Goal: Download file/media

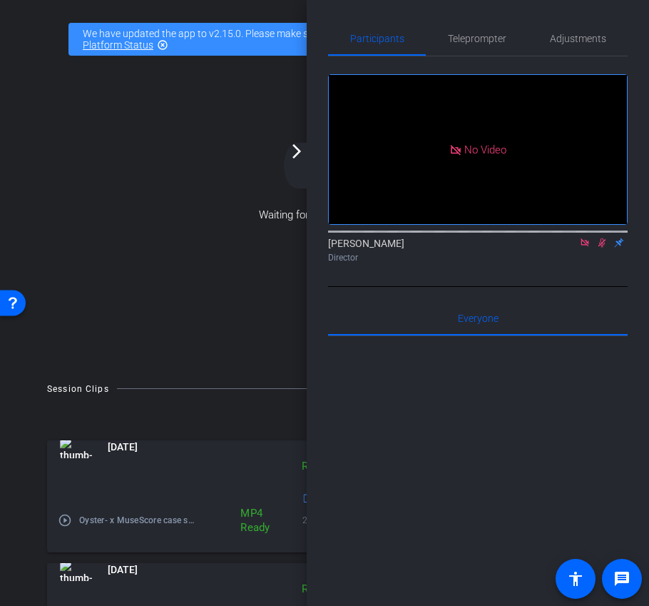
click at [295, 166] on div "arrow_back_ios_new arrow_forward_ios" at bounding box center [299, 166] width 30 height 46
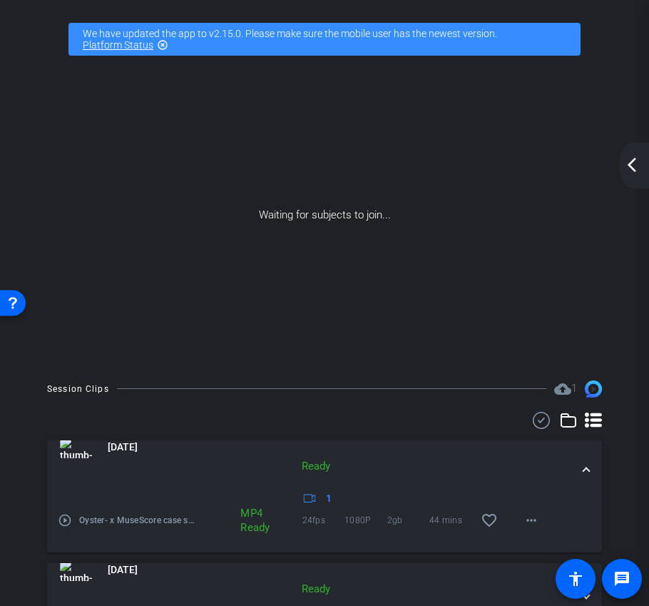
scroll to position [71, 0]
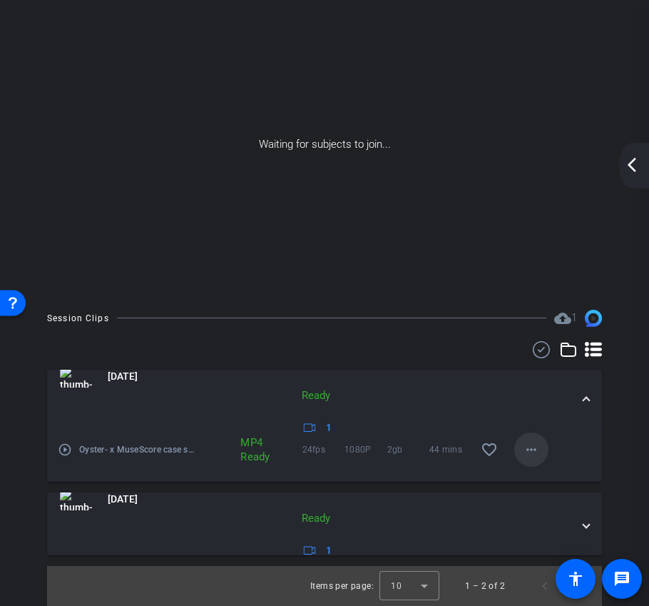
click at [536, 452] on mat-icon "more_horiz" at bounding box center [531, 449] width 17 height 17
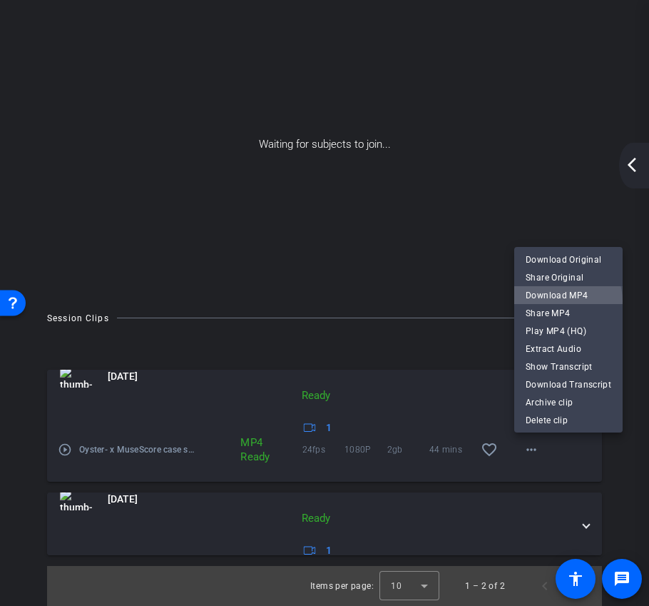
click at [561, 301] on span "Download MP4" at bounding box center [569, 295] width 86 height 17
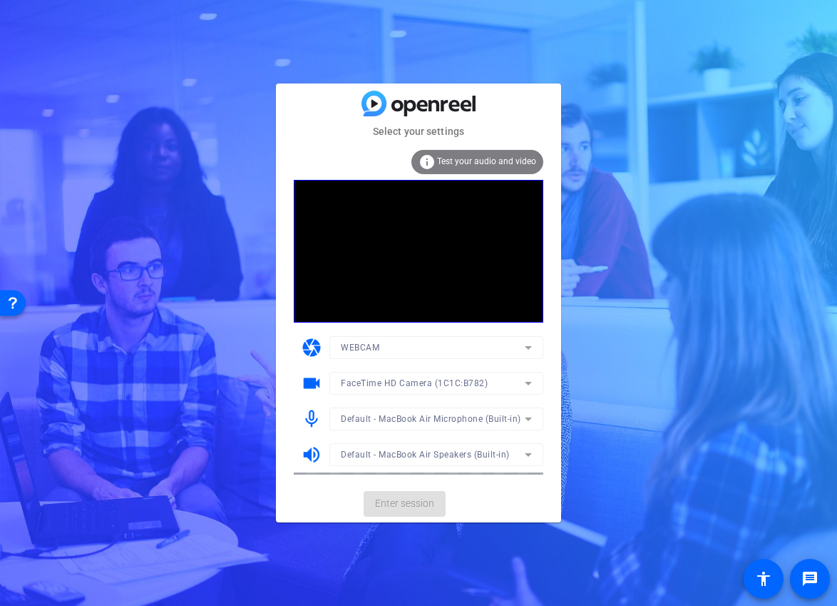
click at [420, 504] on mat-card-actions "Enter session" at bounding box center [418, 503] width 285 height 37
click at [418, 504] on mat-card-actions "Enter session" at bounding box center [418, 503] width 285 height 37
click at [404, 504] on span "Enter session" at bounding box center [404, 503] width 59 height 15
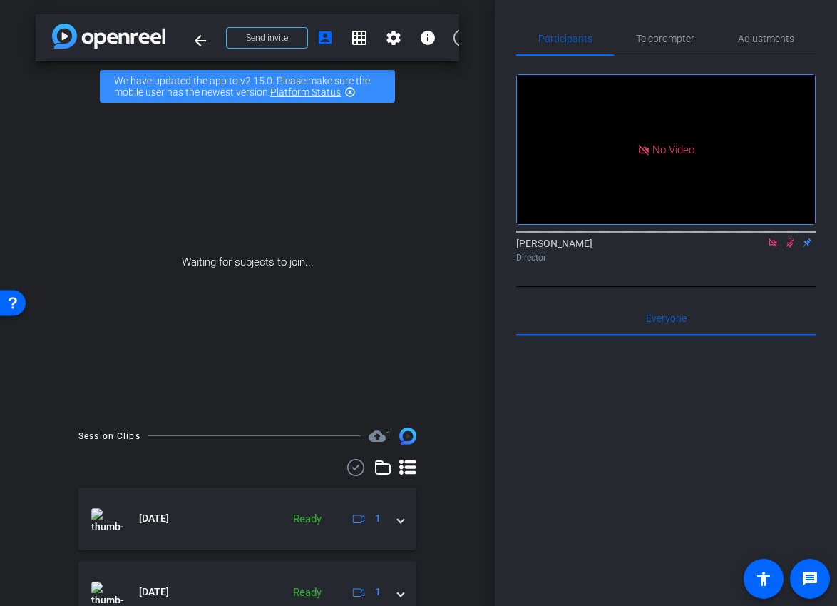
scroll to position [68, 0]
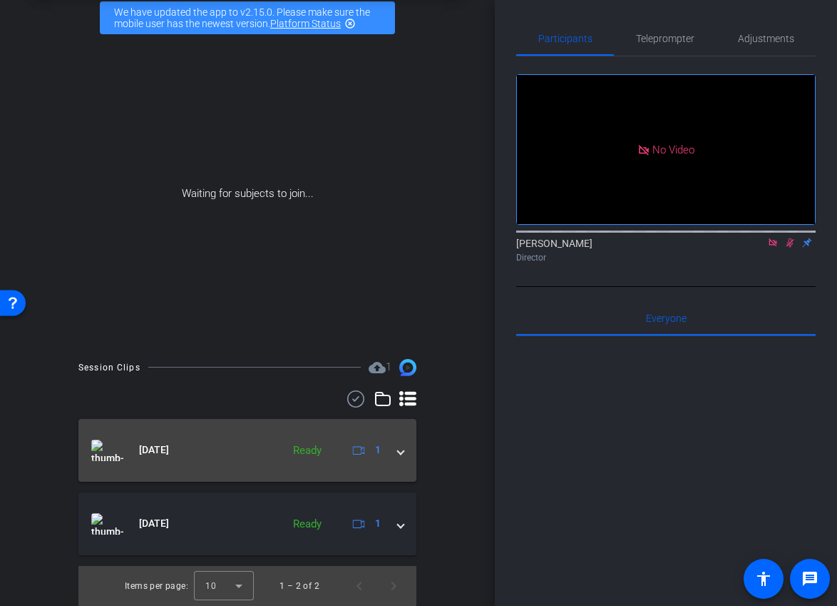
click at [394, 457] on div "[DATE] Ready 1" at bounding box center [244, 449] width 307 height 21
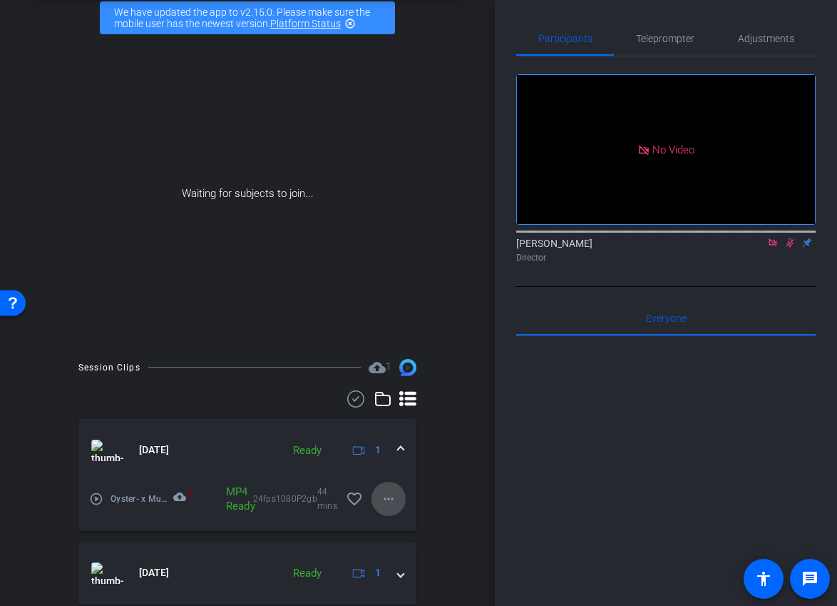
click at [382, 507] on span at bounding box center [389, 498] width 34 height 34
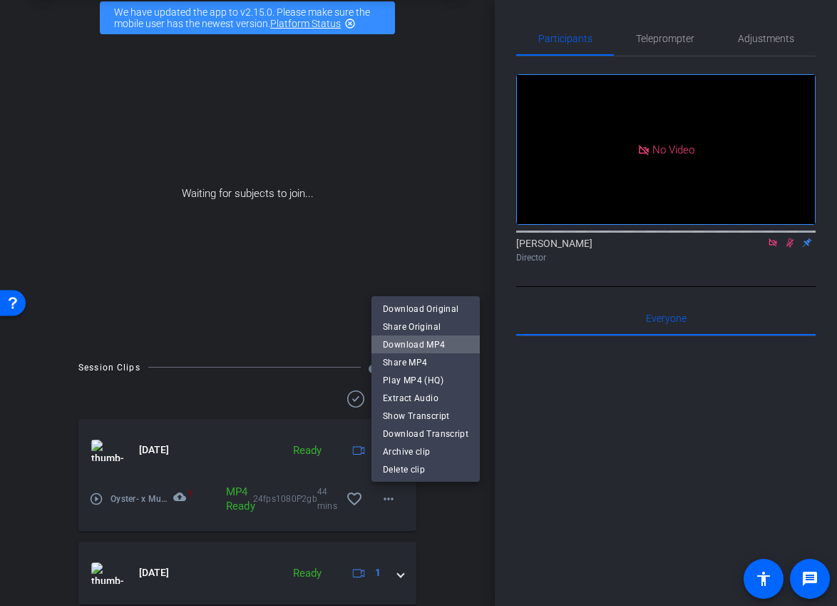
click at [439, 344] on span "Download MP4" at bounding box center [426, 344] width 86 height 17
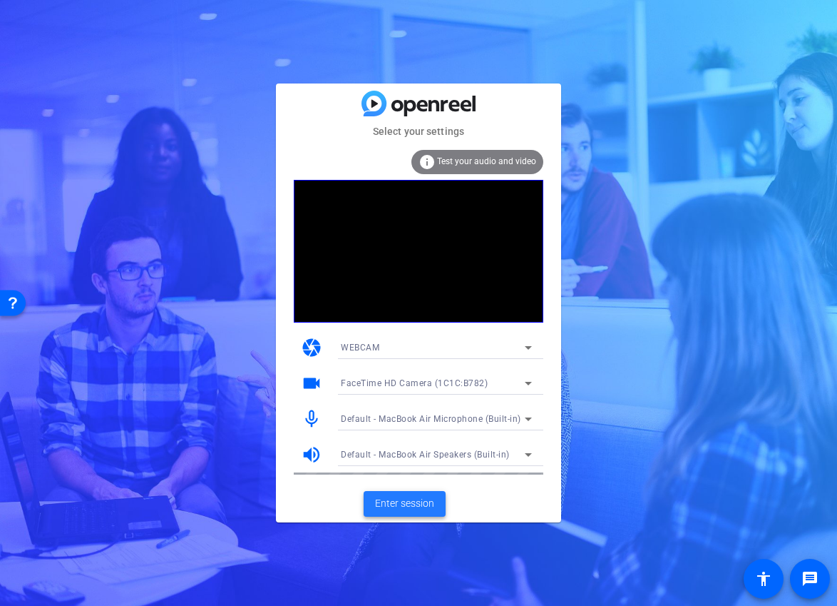
click at [409, 509] on span "Enter session" at bounding box center [404, 503] width 59 height 15
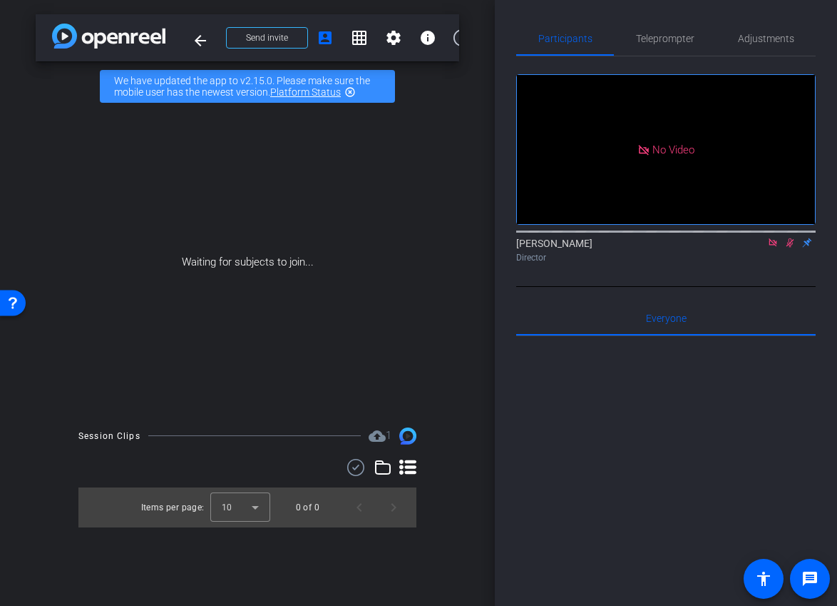
click at [780, 249] on mat-icon at bounding box center [773, 242] width 17 height 13
click at [775, 248] on icon at bounding box center [772, 243] width 11 height 10
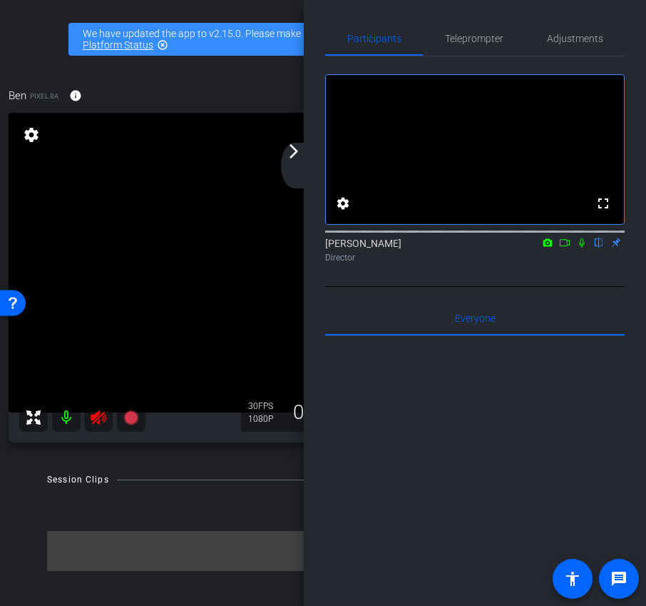
click at [99, 414] on icon at bounding box center [98, 417] width 17 height 17
click at [305, 158] on div "arrow_back_ios_new arrow_forward_ios" at bounding box center [296, 166] width 30 height 46
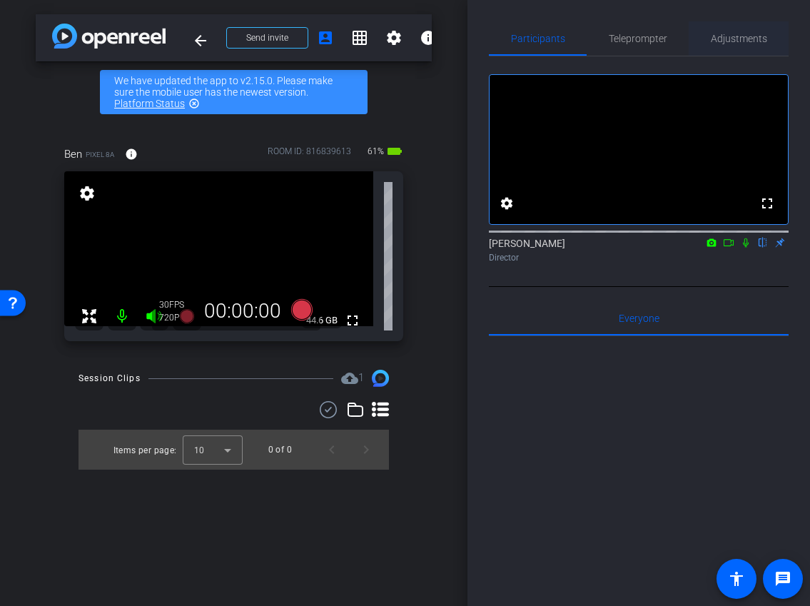
click at [737, 42] on span "Adjustments" at bounding box center [738, 39] width 56 height 10
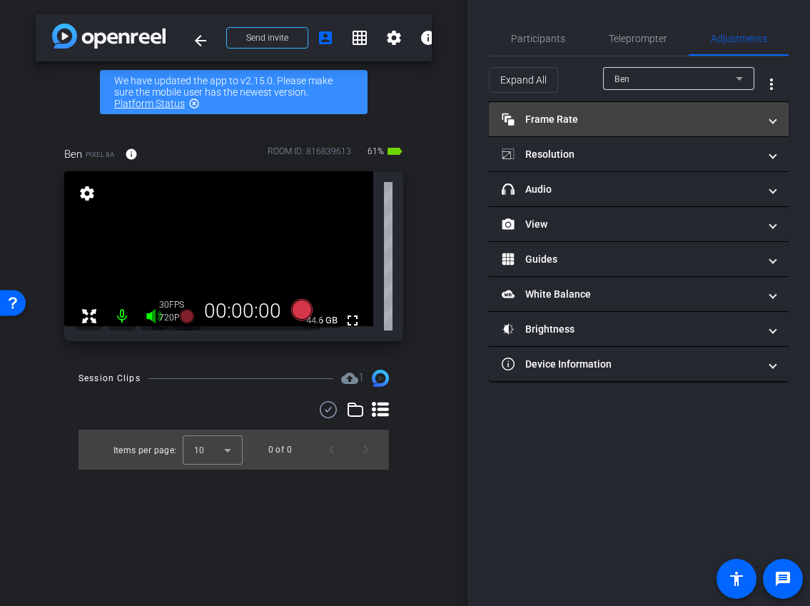
click at [596, 122] on mat-panel-title "Frame Rate Frame Rate" at bounding box center [629, 119] width 257 height 15
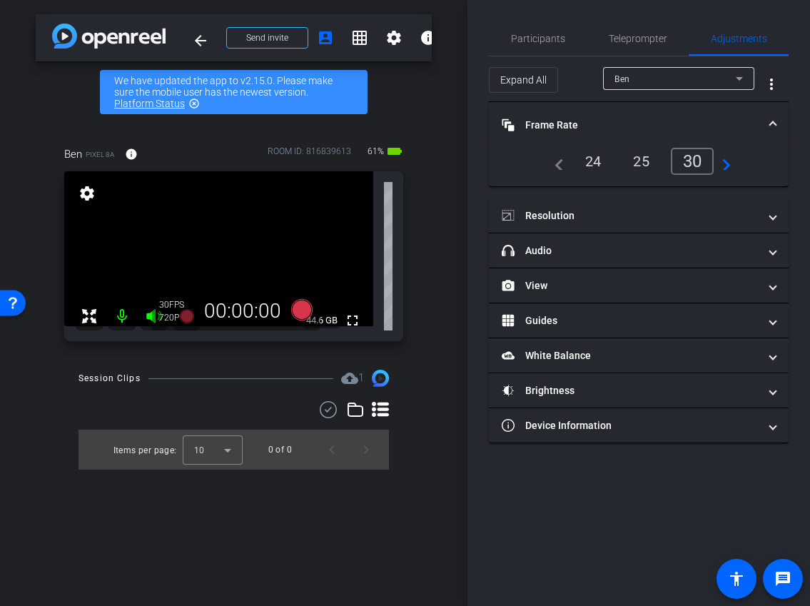
click at [594, 175] on div "navigate_before 24 25 30 navigate_next" at bounding box center [639, 167] width 300 height 39
click at [591, 165] on div "24" at bounding box center [593, 161] width 38 height 24
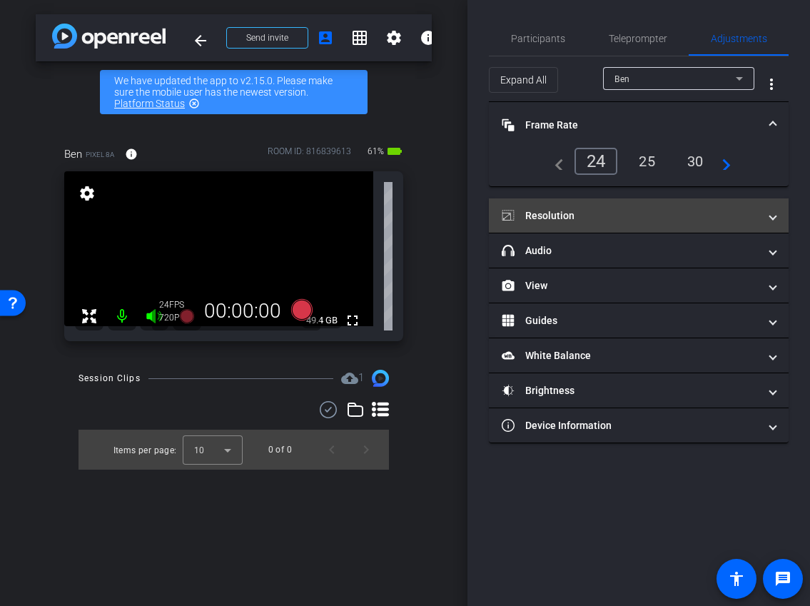
click at [594, 206] on mat-expansion-panel-header "Resolution" at bounding box center [639, 215] width 300 height 34
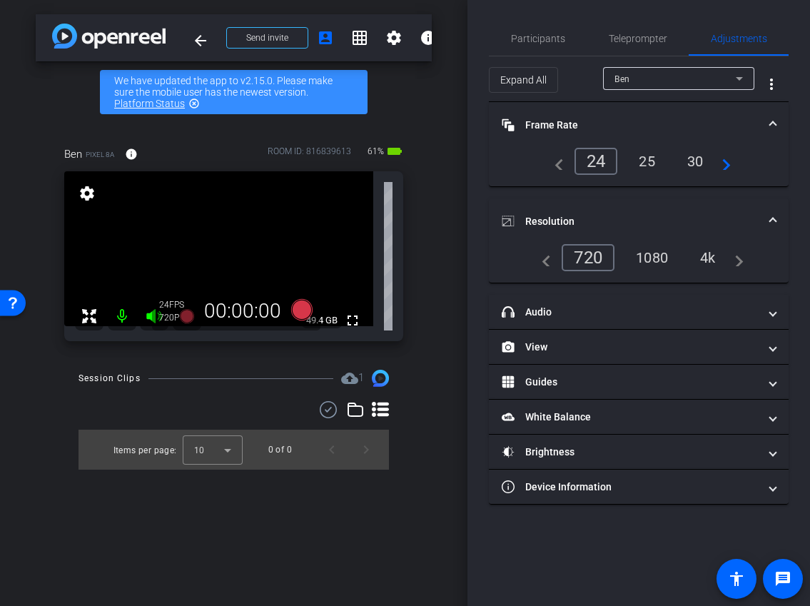
click at [653, 257] on div "1080" at bounding box center [651, 257] width 53 height 24
click at [675, 216] on mat-panel-title "Resolution" at bounding box center [629, 221] width 257 height 15
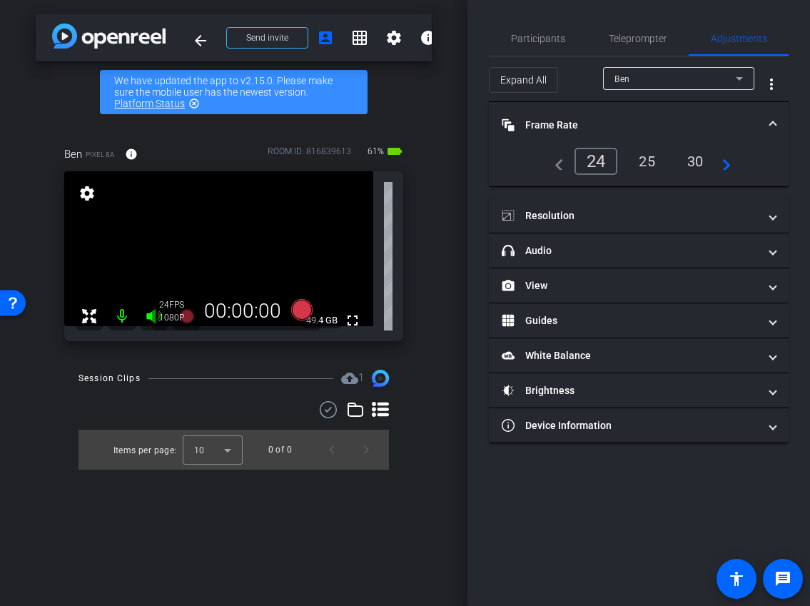
click at [671, 118] on mat-panel-title "Frame Rate Frame Rate" at bounding box center [629, 125] width 257 height 15
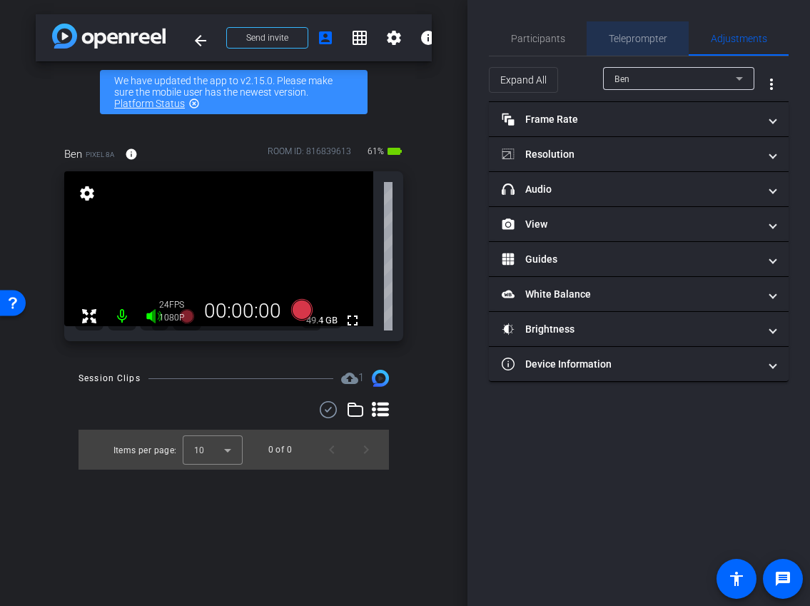
click at [636, 43] on span "Teleprompter" at bounding box center [637, 39] width 58 height 10
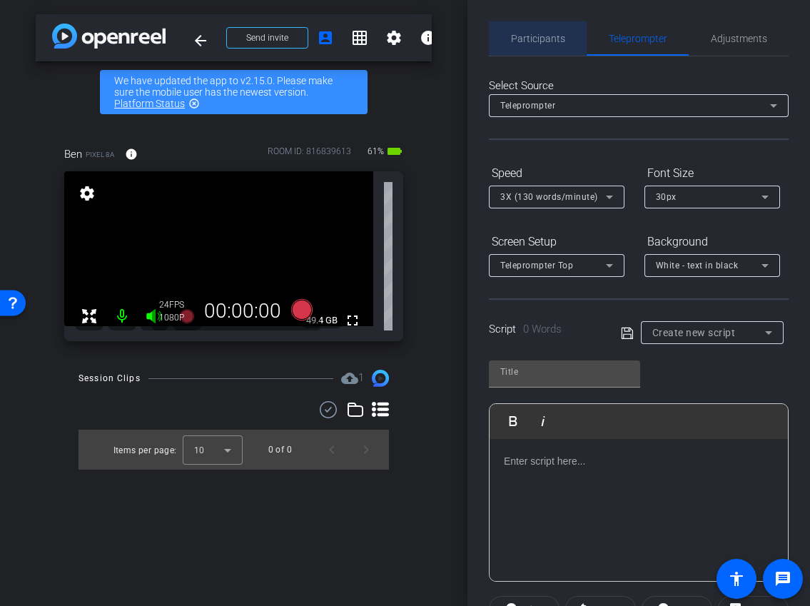
click at [534, 36] on span "Participants" at bounding box center [538, 39] width 54 height 10
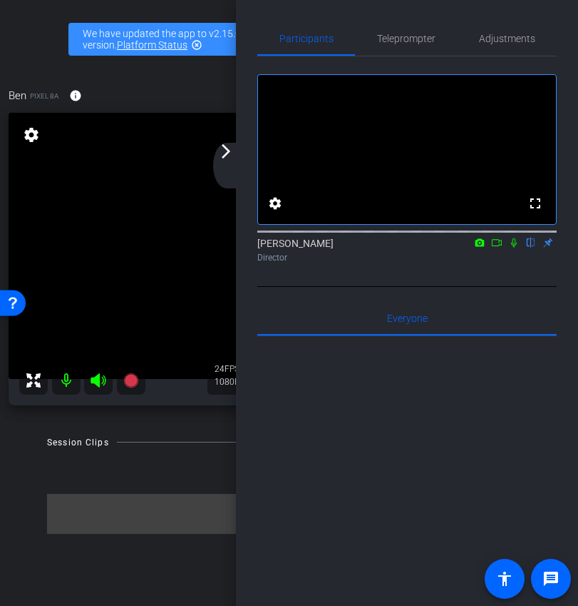
click at [231, 157] on mat-icon "arrow_forward_ios" at bounding box center [226, 151] width 17 height 17
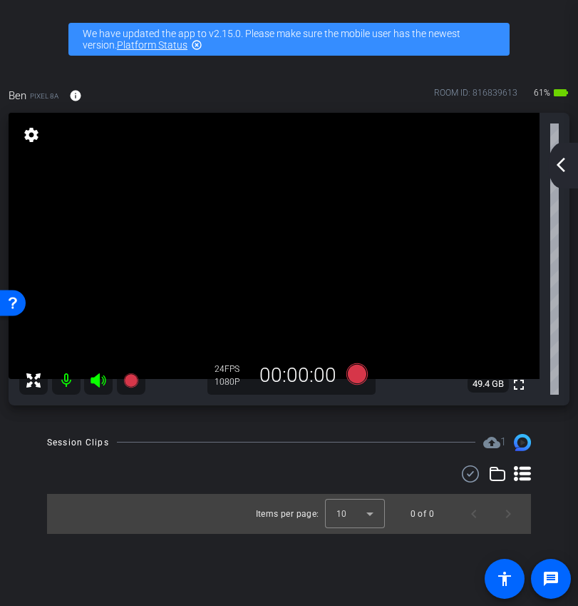
click at [560, 166] on mat-icon "arrow_back_ios_new" at bounding box center [561, 164] width 17 height 17
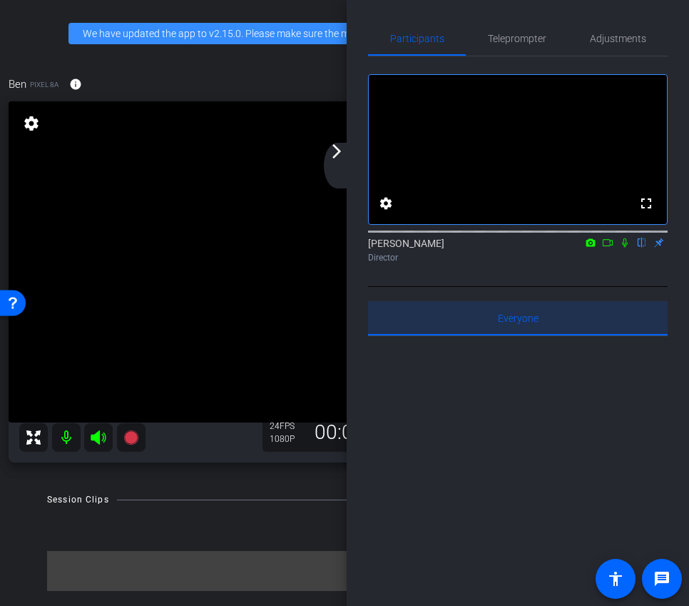
click at [503, 335] on span "Everyone 0" at bounding box center [518, 318] width 41 height 34
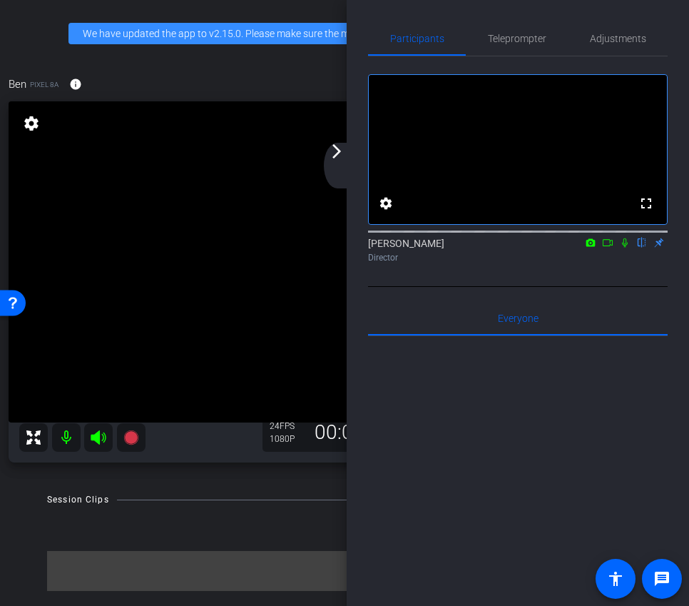
click at [340, 170] on div "arrow_back_ios_new arrow_forward_ios" at bounding box center [339, 166] width 30 height 46
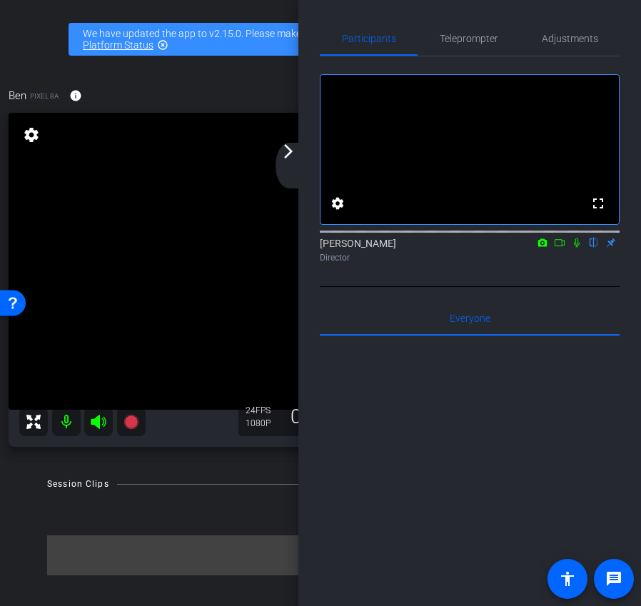
click at [289, 163] on div "arrow_back_ios_new arrow_forward_ios" at bounding box center [290, 166] width 30 height 46
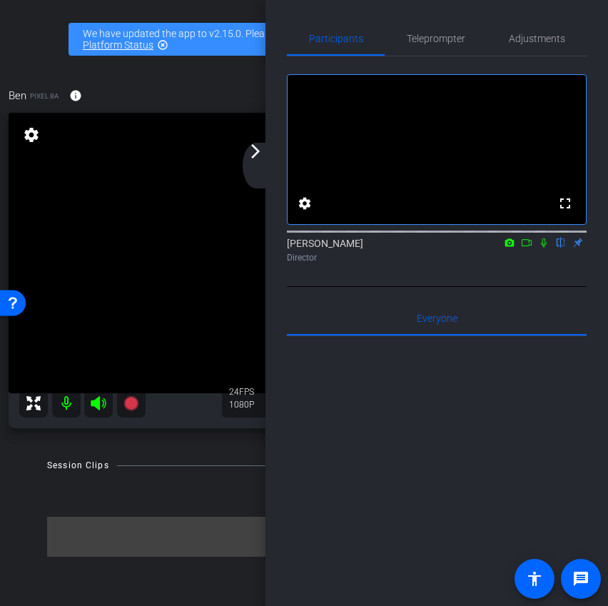
click at [268, 162] on div "arrow_back_ios_new arrow_forward_ios" at bounding box center [258, 166] width 30 height 46
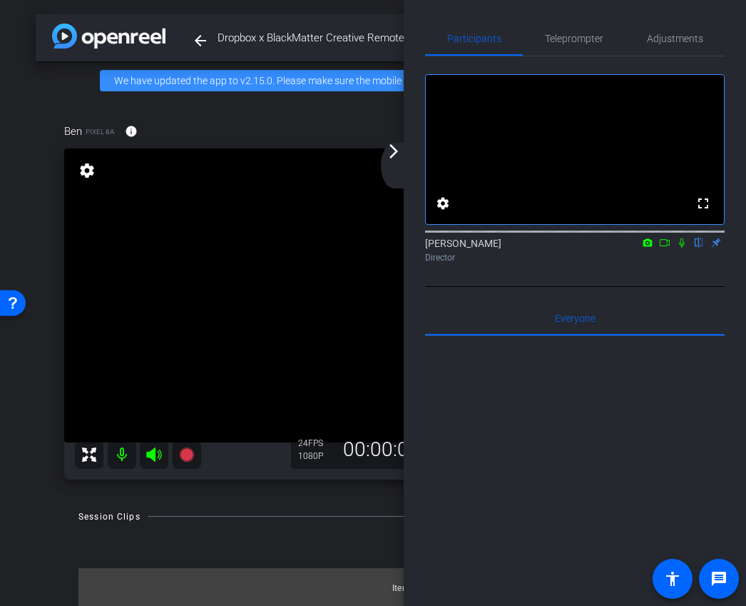
click at [668, 248] on icon at bounding box center [664, 243] width 11 height 10
click at [392, 158] on mat-icon "arrow_forward_ios" at bounding box center [393, 151] width 17 height 17
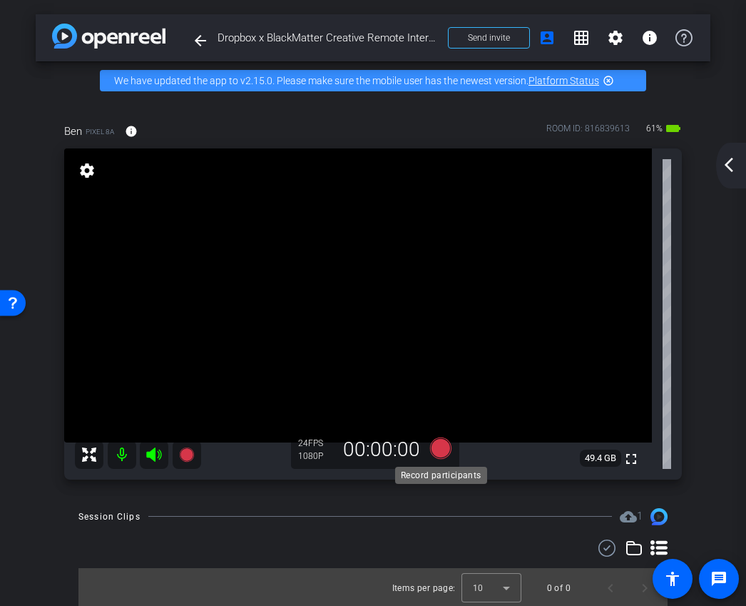
click at [445, 449] on icon at bounding box center [440, 447] width 21 height 21
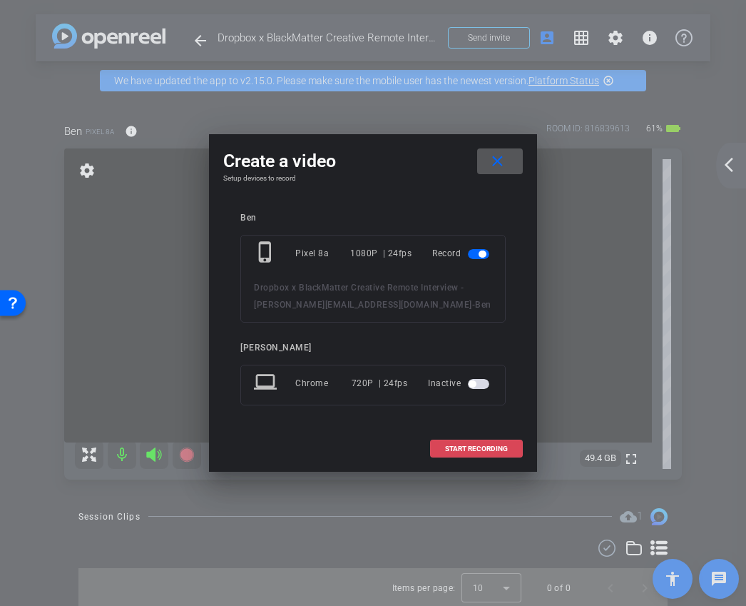
click at [485, 439] on span at bounding box center [476, 449] width 91 height 34
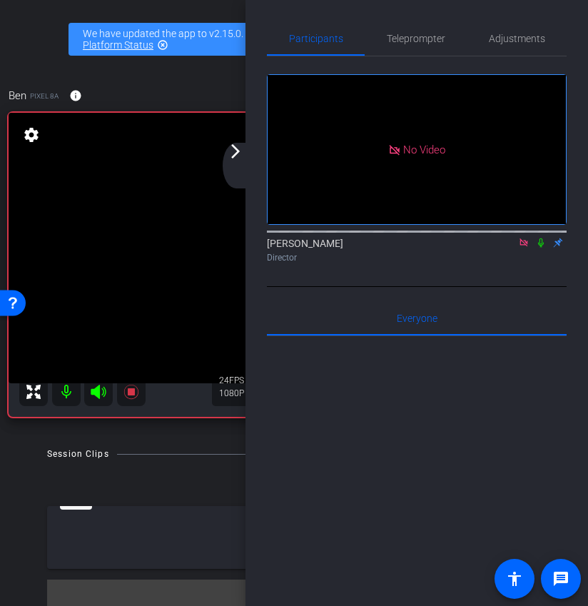
click at [242, 163] on div "arrow_back_ios_new arrow_forward_ios" at bounding box center [238, 166] width 30 height 46
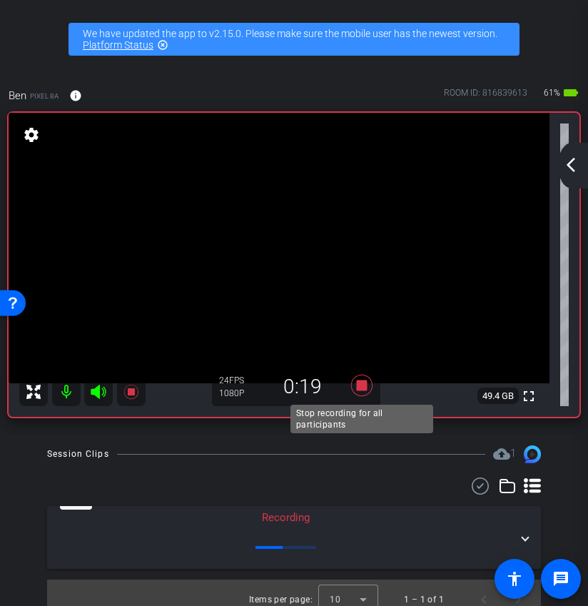
click at [364, 389] on icon at bounding box center [361, 384] width 21 height 21
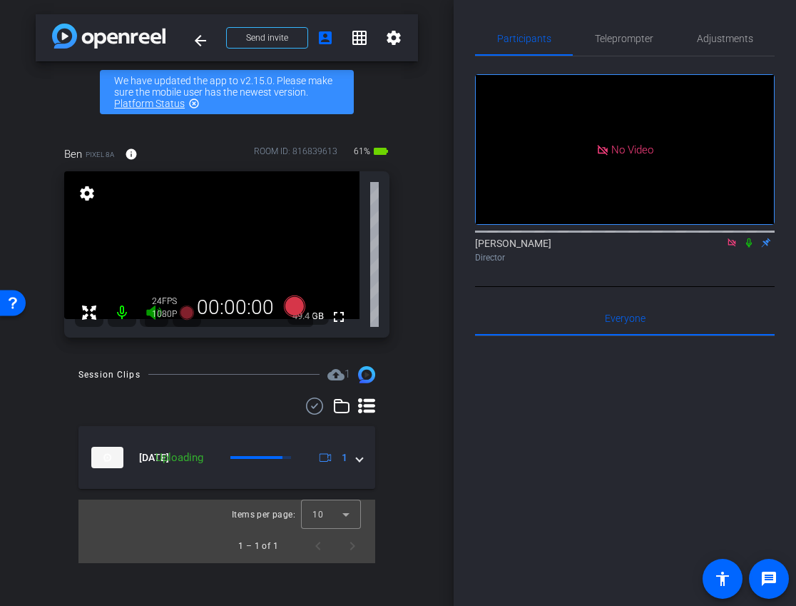
click at [748, 248] on icon at bounding box center [748, 243] width 11 height 10
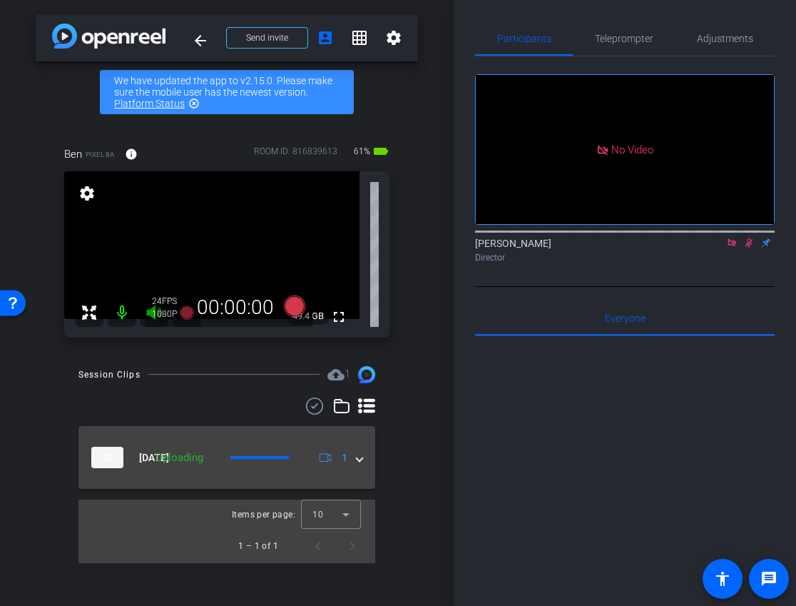
click at [356, 471] on mat-expansion-panel-header "Sep 30, 2025 Uploading 1" at bounding box center [226, 457] width 297 height 63
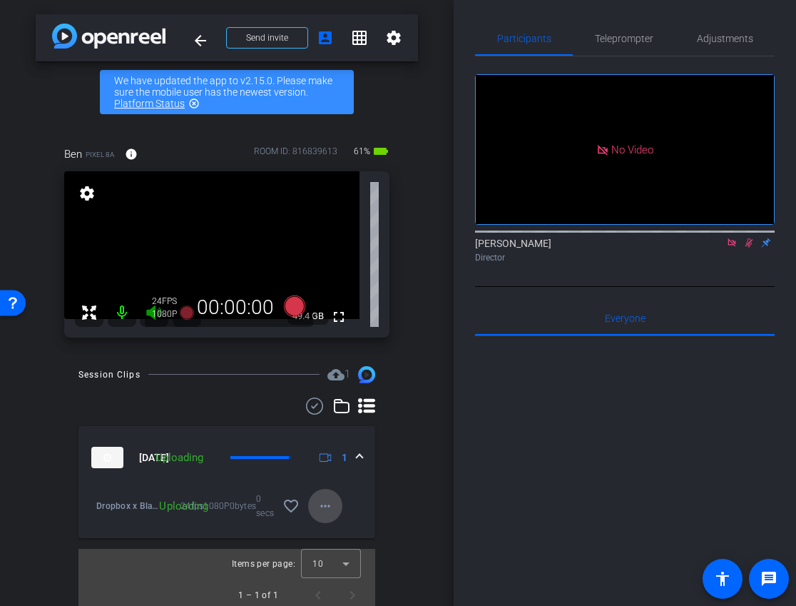
click at [333, 504] on mat-icon "more_horiz" at bounding box center [325, 505] width 17 height 17
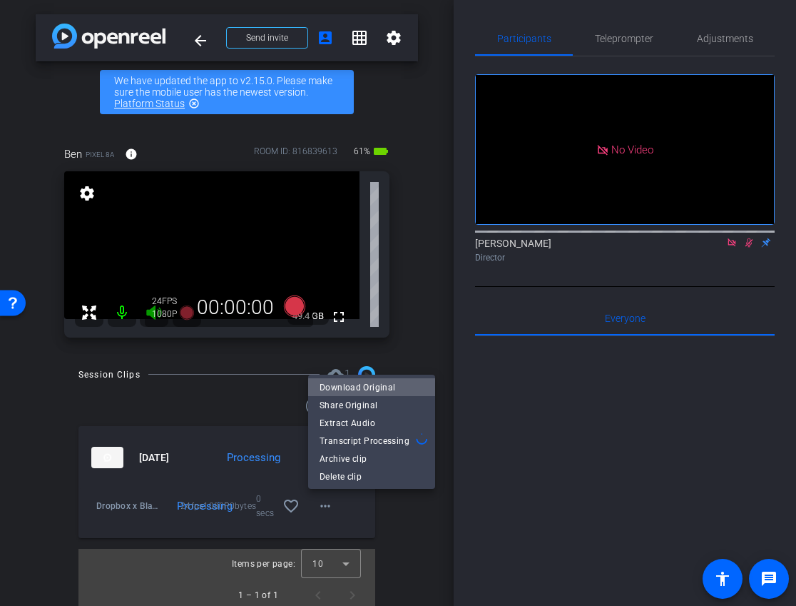
click at [378, 390] on span "Download Original" at bounding box center [372, 387] width 104 height 17
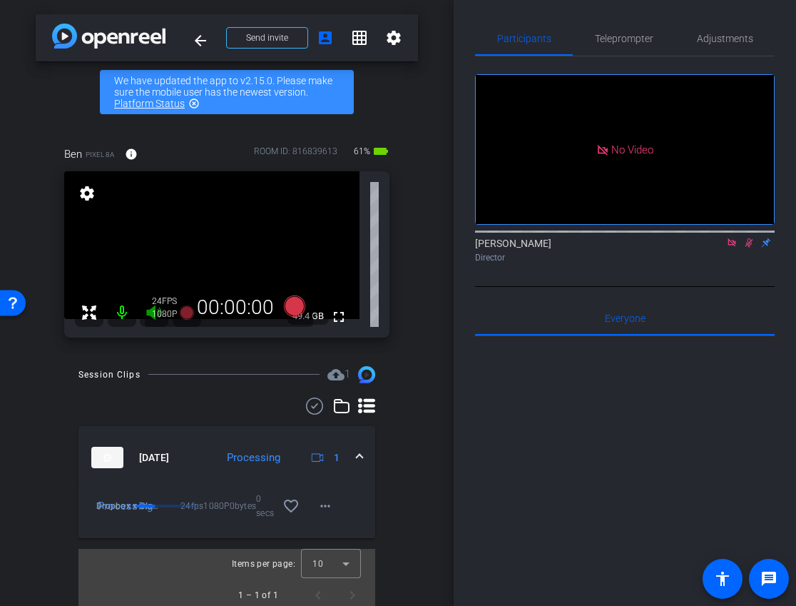
click at [749, 248] on icon at bounding box center [749, 242] width 8 height 9
click at [737, 248] on icon at bounding box center [731, 243] width 11 height 10
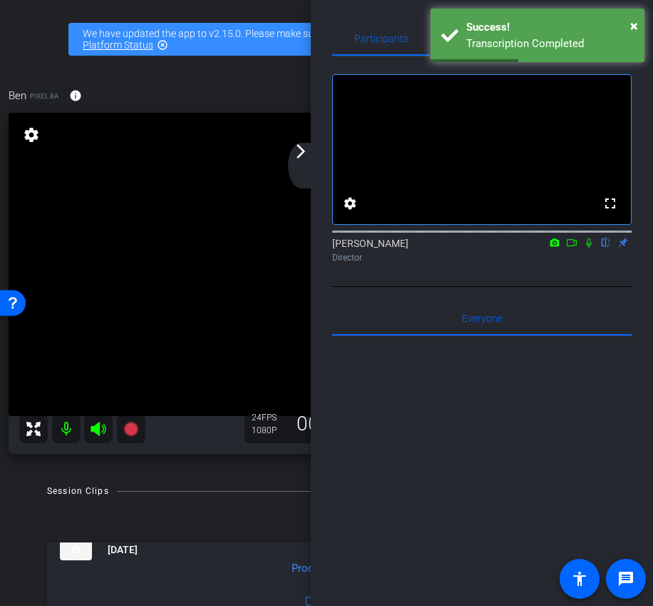
click at [308, 168] on div "arrow_back_ios_new arrow_forward_ios" at bounding box center [303, 166] width 30 height 46
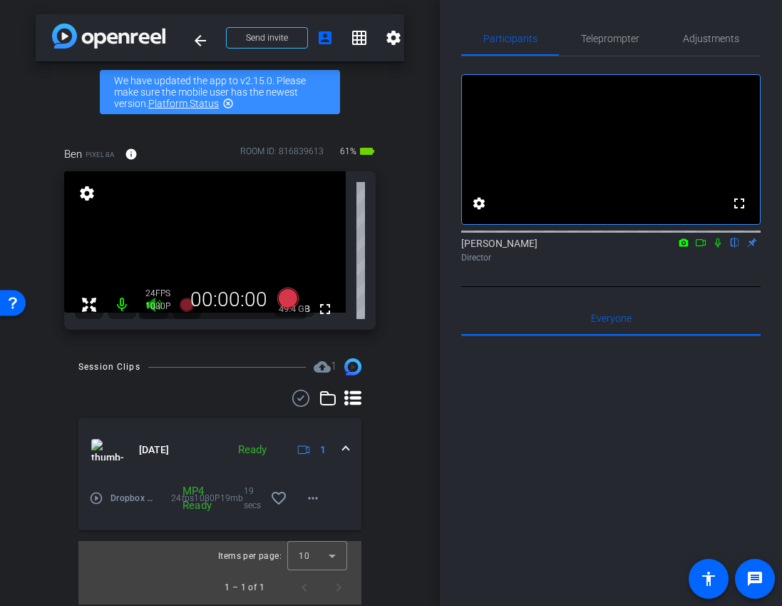
click at [704, 248] on icon at bounding box center [700, 243] width 11 height 10
click at [290, 310] on icon at bounding box center [288, 298] width 34 height 26
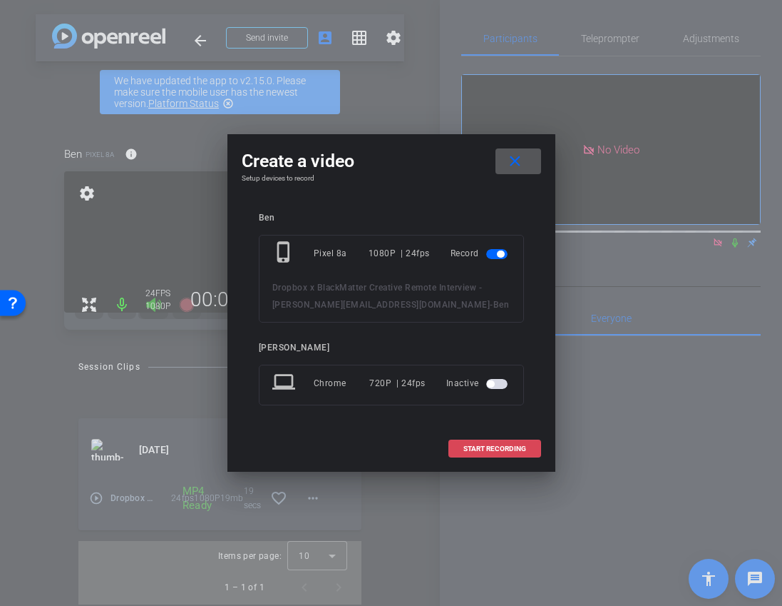
click at [486, 452] on span "START RECORDING" at bounding box center [495, 448] width 63 height 7
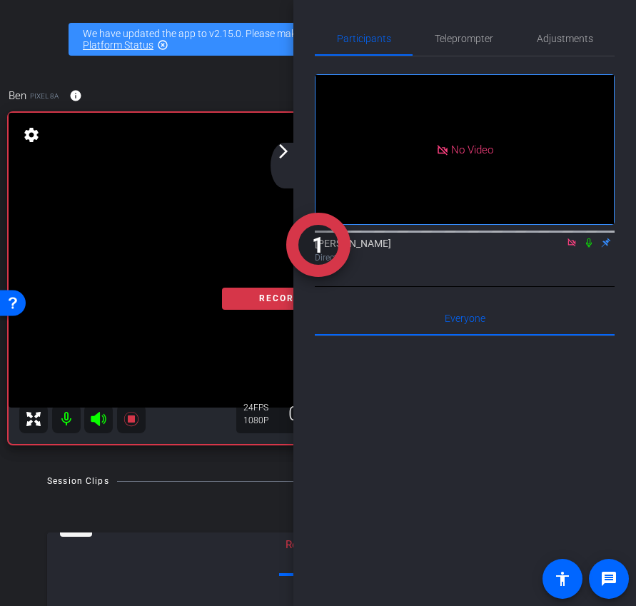
click at [291, 158] on mat-icon "arrow_forward_ios" at bounding box center [283, 151] width 17 height 17
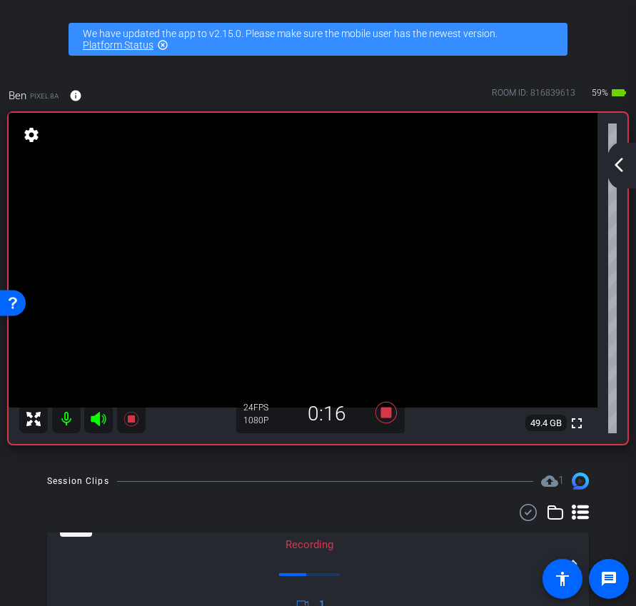
click at [628, 169] on div "arrow_back_ios_new arrow_forward_ios" at bounding box center [621, 166] width 30 height 46
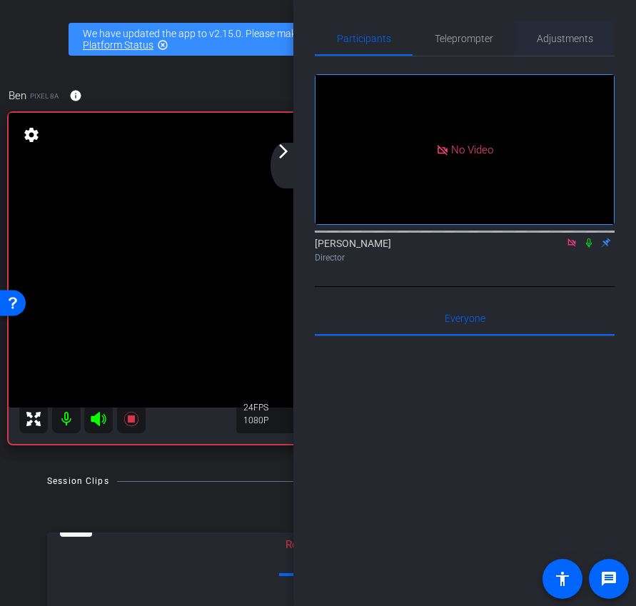
click at [573, 34] on span "Adjustments" at bounding box center [564, 39] width 56 height 10
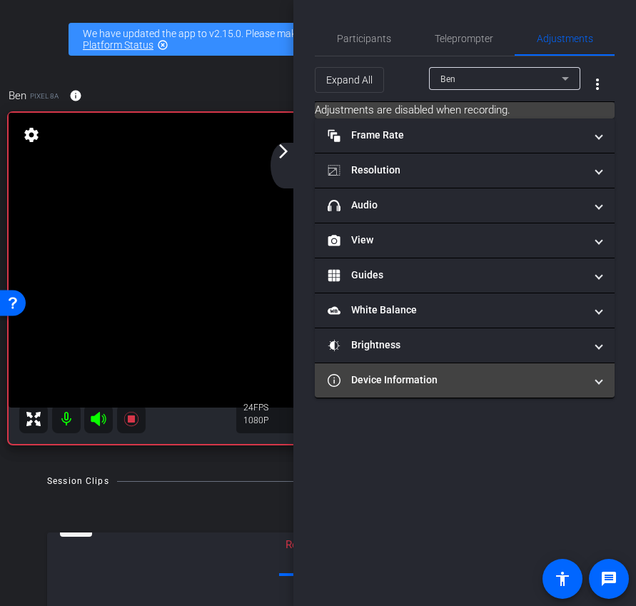
click at [448, 393] on mat-expansion-panel-header "Device Information" at bounding box center [465, 380] width 300 height 34
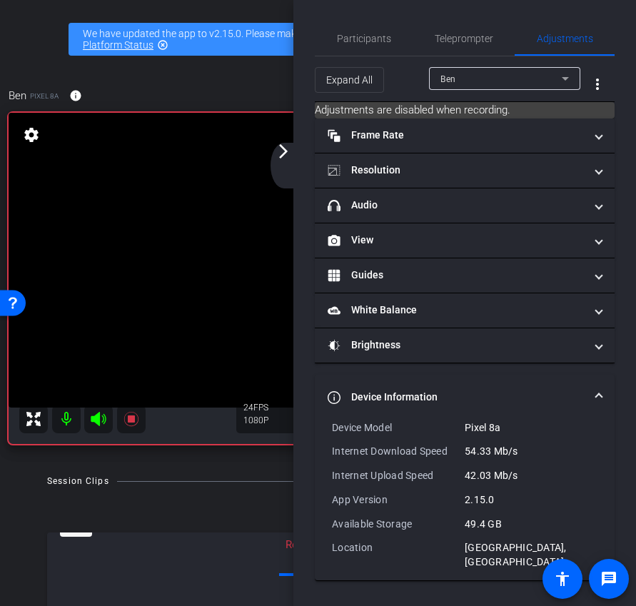
click at [563, 399] on mat-panel-title "Device Information" at bounding box center [455, 396] width 257 height 15
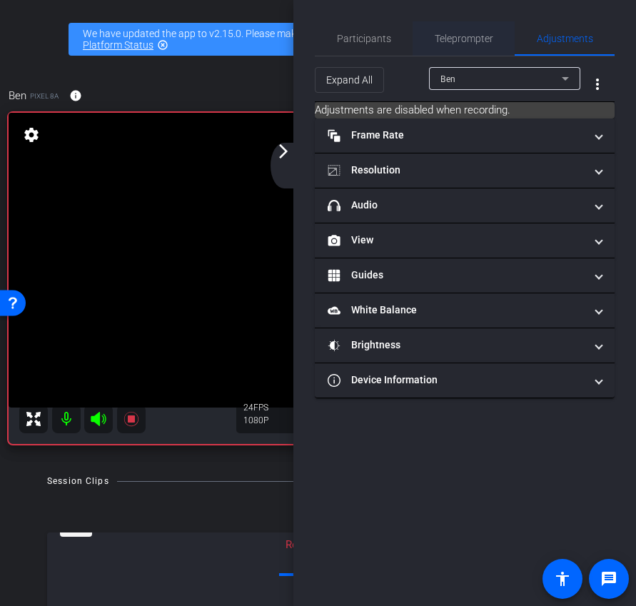
click at [457, 30] on span "Teleprompter" at bounding box center [463, 38] width 58 height 34
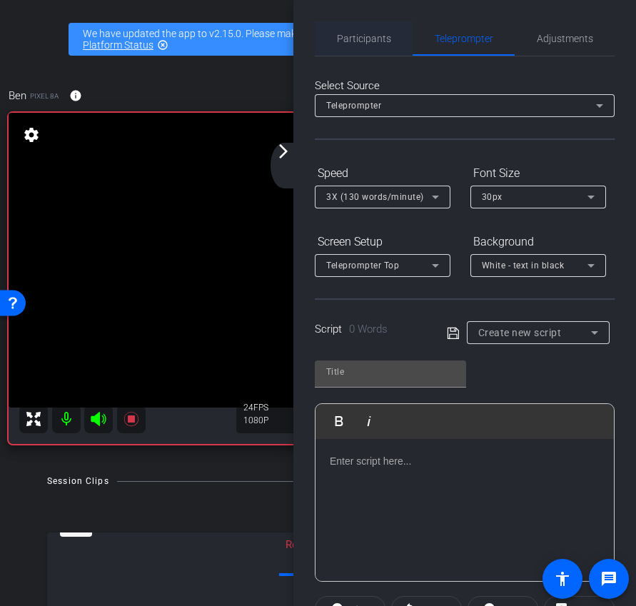
click at [360, 34] on span "Participants" at bounding box center [364, 39] width 54 height 10
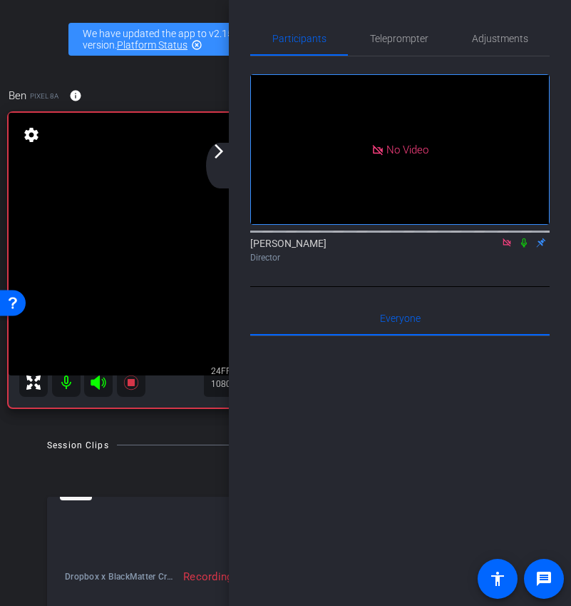
click at [227, 158] on mat-icon "arrow_forward_ios" at bounding box center [218, 151] width 17 height 17
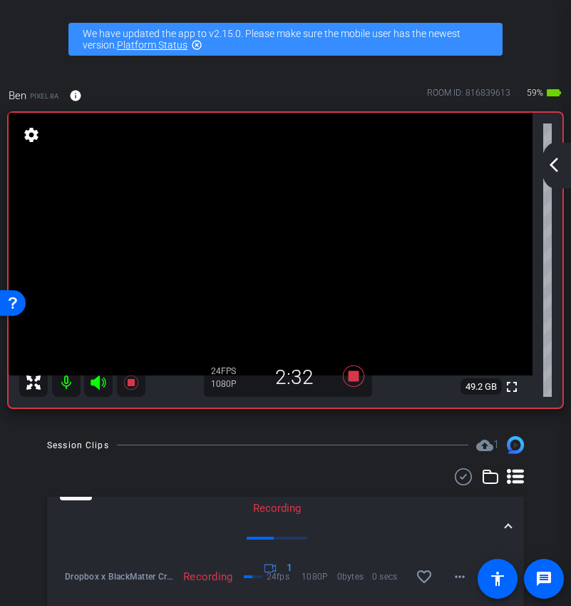
click at [553, 172] on mat-icon "arrow_back_ios_new" at bounding box center [554, 164] width 17 height 17
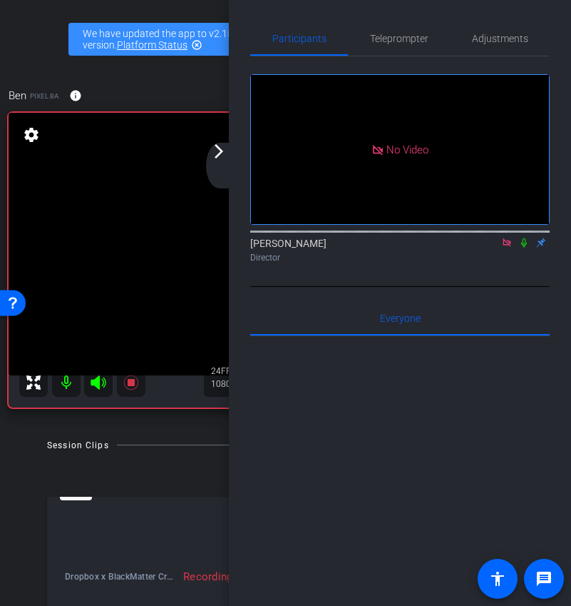
click at [223, 153] on mat-icon "arrow_forward_ios" at bounding box center [218, 151] width 17 height 17
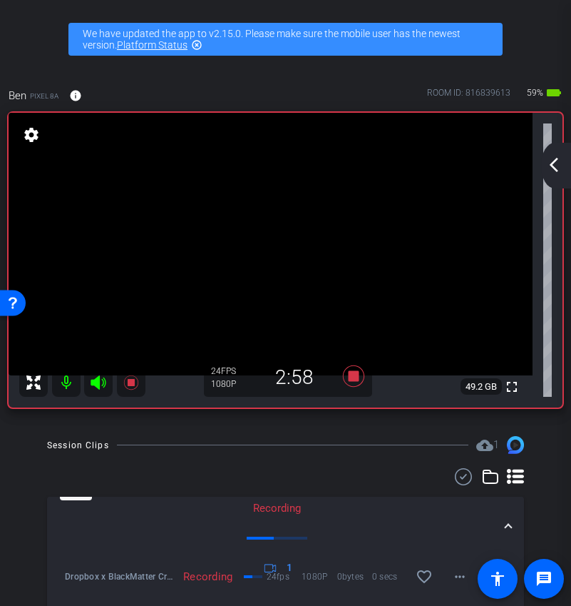
click at [550, 167] on mat-icon "arrow_back_ios_new" at bounding box center [554, 164] width 17 height 17
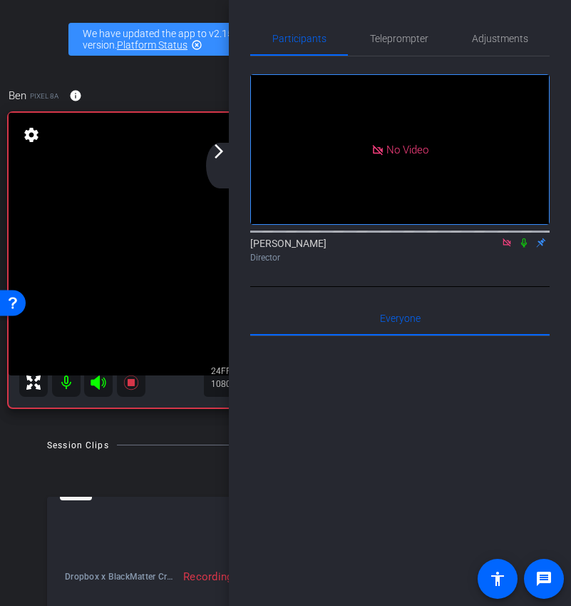
click at [230, 152] on div "arrow_back_ios_new arrow_forward_ios" at bounding box center [221, 166] width 30 height 46
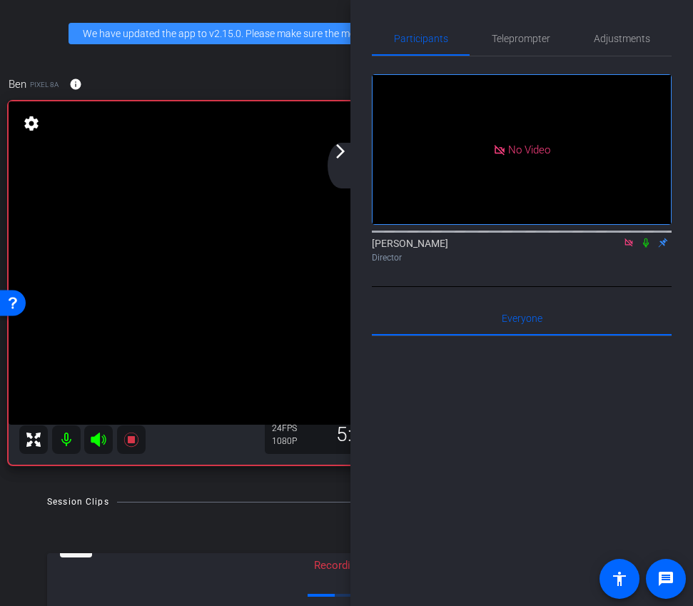
click at [344, 168] on div "arrow_back_ios_new arrow_forward_ios" at bounding box center [342, 166] width 30 height 46
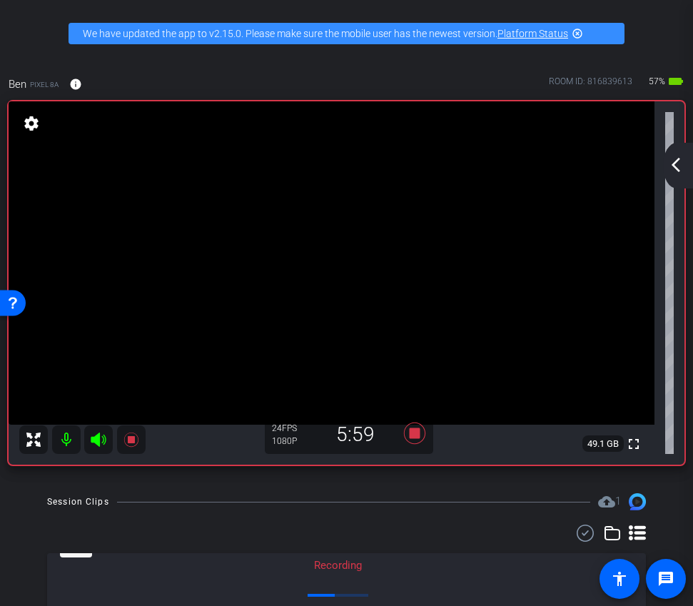
click at [678, 171] on mat-icon "arrow_back_ios_new" at bounding box center [675, 164] width 17 height 17
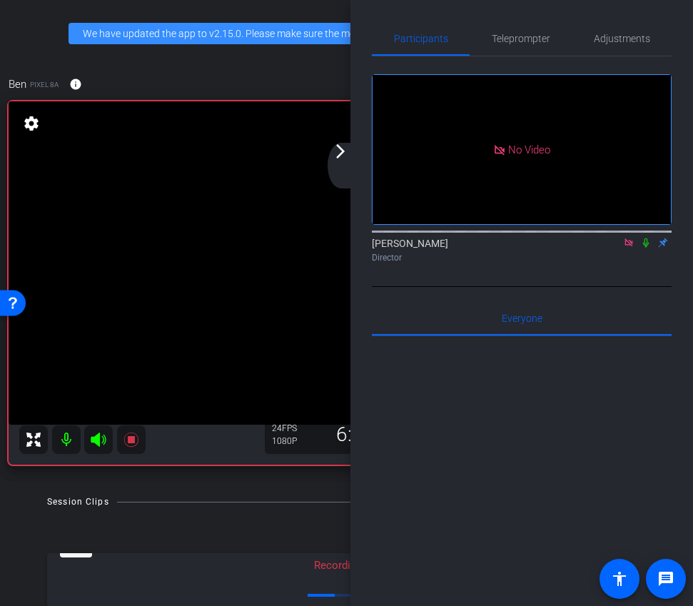
click at [647, 236] on mat-icon at bounding box center [645, 242] width 17 height 13
click at [648, 238] on icon at bounding box center [645, 243] width 11 height 10
click at [646, 238] on icon at bounding box center [646, 242] width 6 height 9
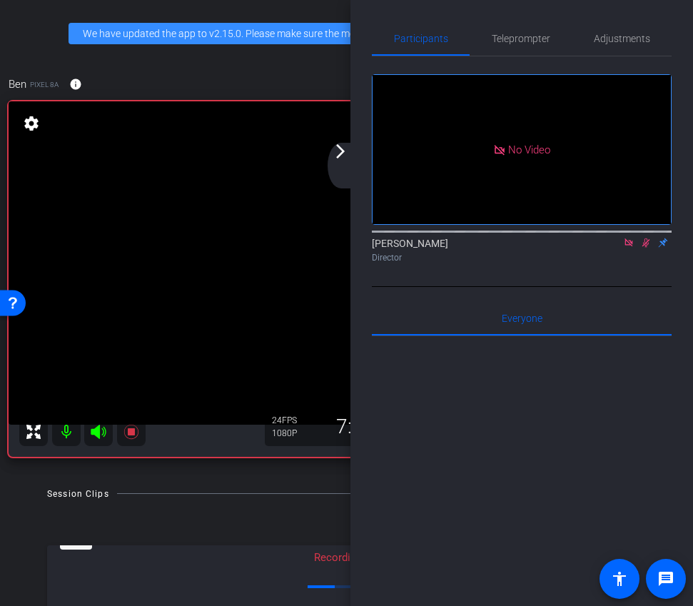
click at [645, 238] on icon at bounding box center [646, 242] width 8 height 9
click at [643, 236] on div "Ariam Eqbe Director" at bounding box center [522, 250] width 300 height 28
click at [645, 238] on icon at bounding box center [645, 243] width 11 height 10
click at [648, 238] on icon at bounding box center [645, 243] width 11 height 10
click at [649, 238] on icon at bounding box center [645, 243] width 11 height 10
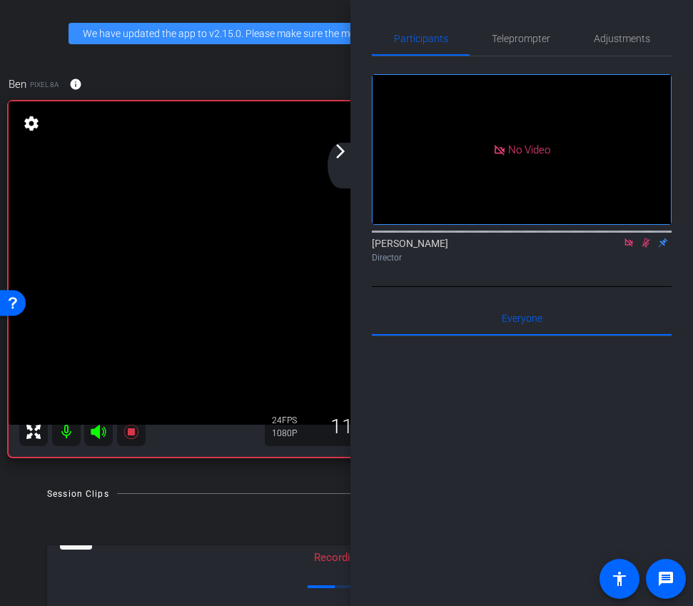
click at [335, 154] on mat-icon "arrow_forward_ios" at bounding box center [340, 151] width 17 height 17
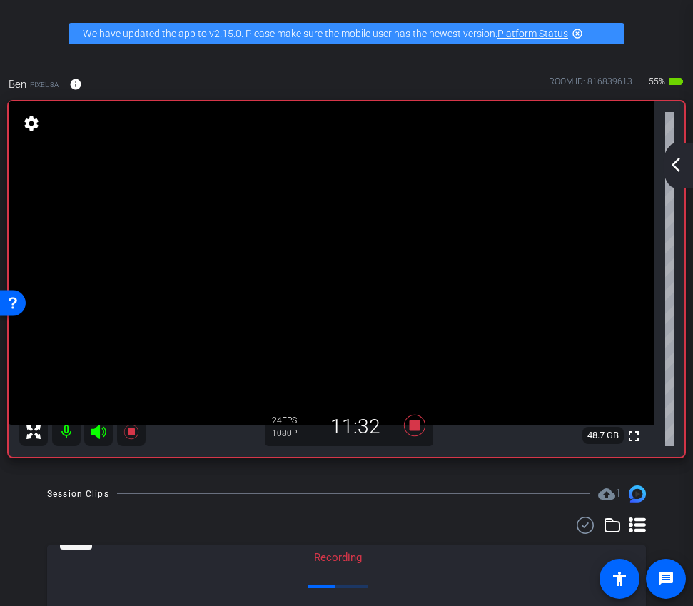
click at [677, 175] on div "arrow_back_ios_new arrow_forward_ios" at bounding box center [678, 166] width 30 height 46
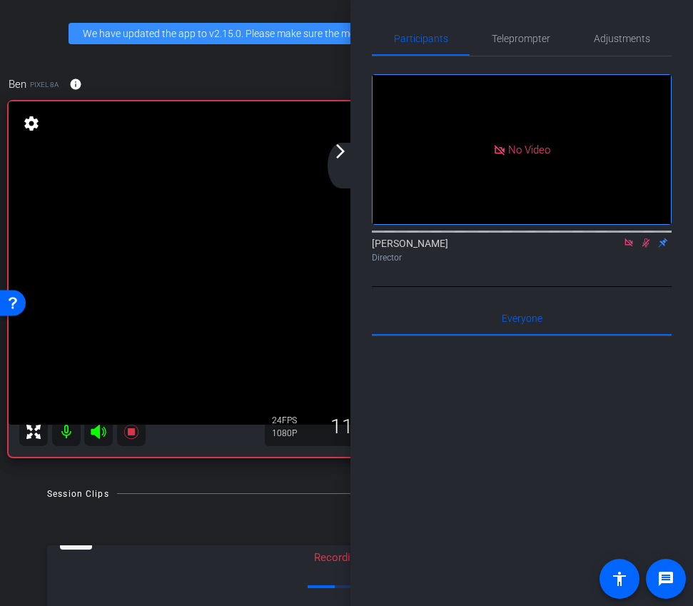
click at [349, 159] on div "arrow_back_ios_new arrow_forward_ios" at bounding box center [342, 166] width 30 height 46
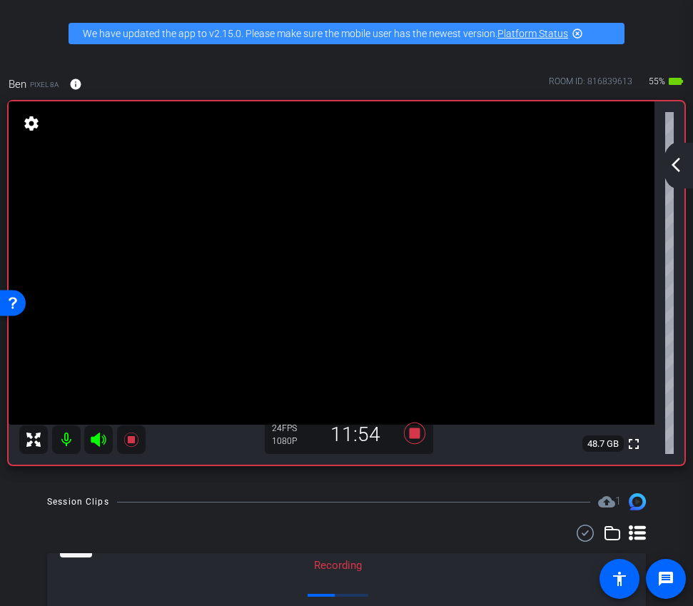
click at [675, 172] on mat-icon "arrow_back_ios_new" at bounding box center [675, 164] width 17 height 17
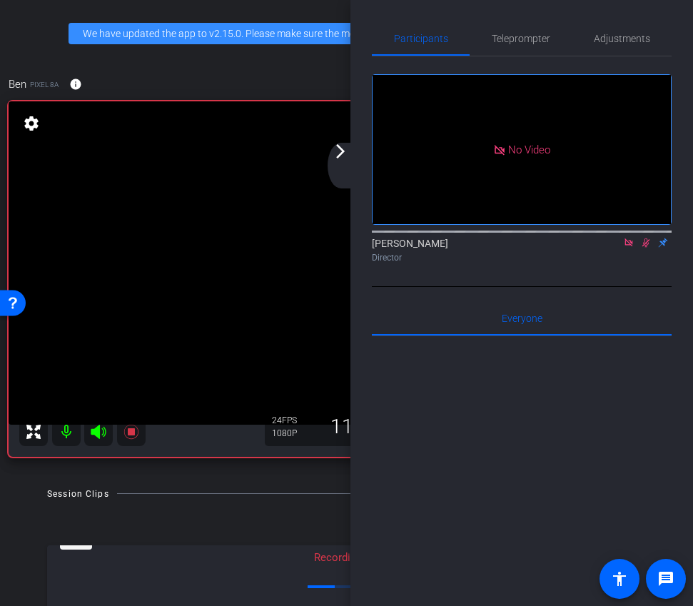
click at [646, 238] on icon at bounding box center [646, 242] width 8 height 9
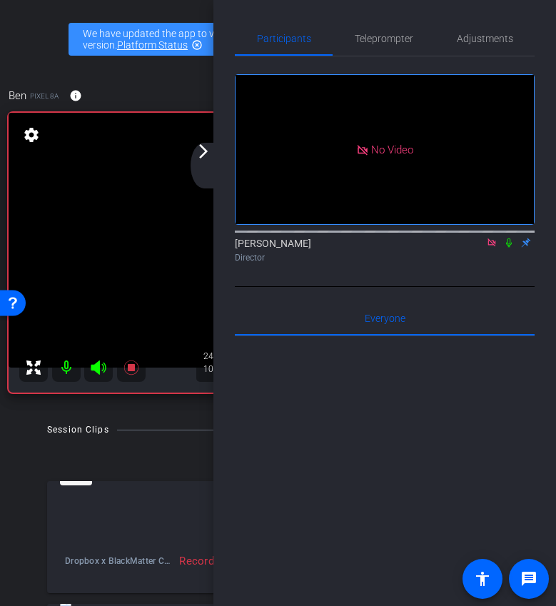
click at [203, 156] on mat-icon "arrow_forward_ios" at bounding box center [203, 151] width 17 height 17
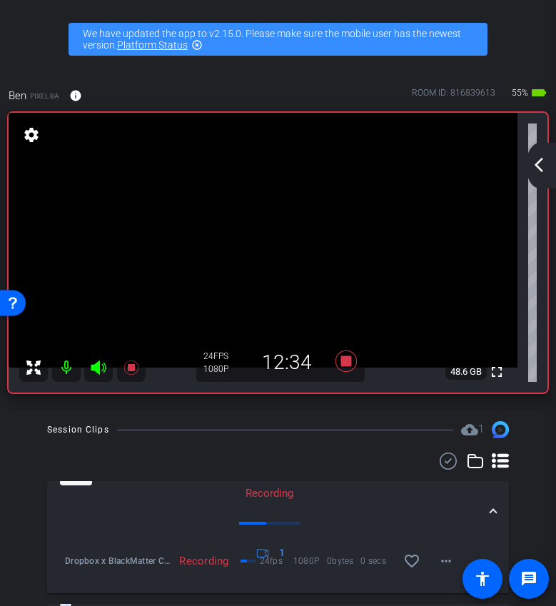
click at [534, 168] on mat-icon "arrow_back_ios_new" at bounding box center [538, 164] width 17 height 17
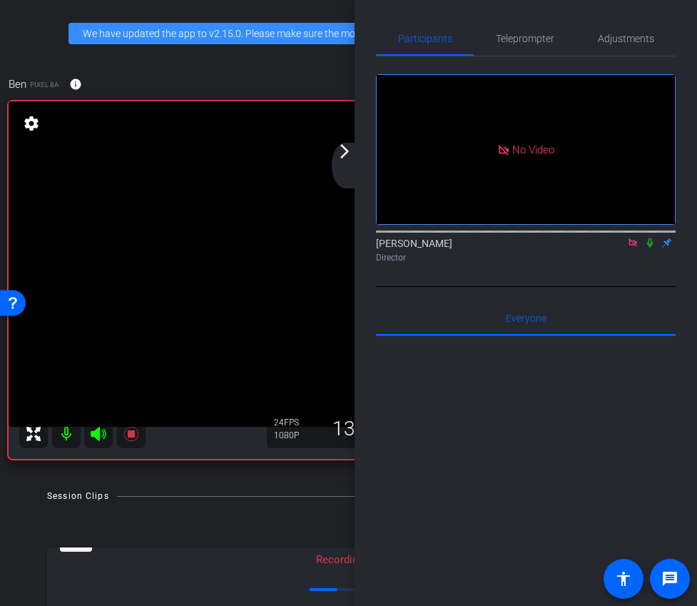
click at [633, 238] on icon at bounding box center [632, 243] width 11 height 10
click at [347, 160] on div "arrow_back_ios_new arrow_forward_ios" at bounding box center [347, 166] width 30 height 46
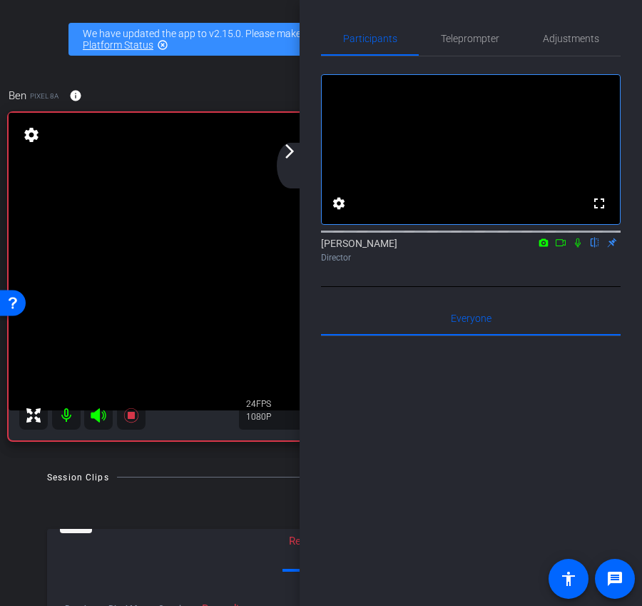
click at [291, 168] on div "arrow_back_ios_new arrow_forward_ios" at bounding box center [292, 166] width 30 height 46
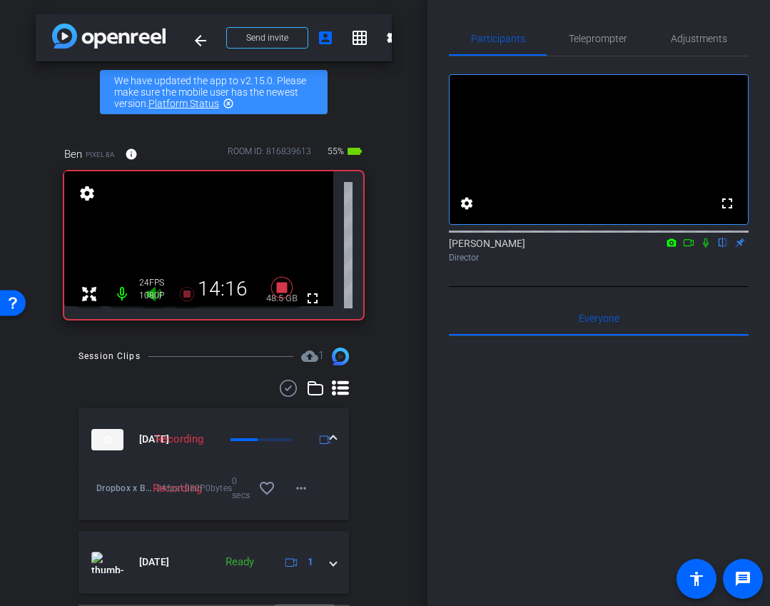
click at [688, 248] on icon at bounding box center [688, 243] width 11 height 10
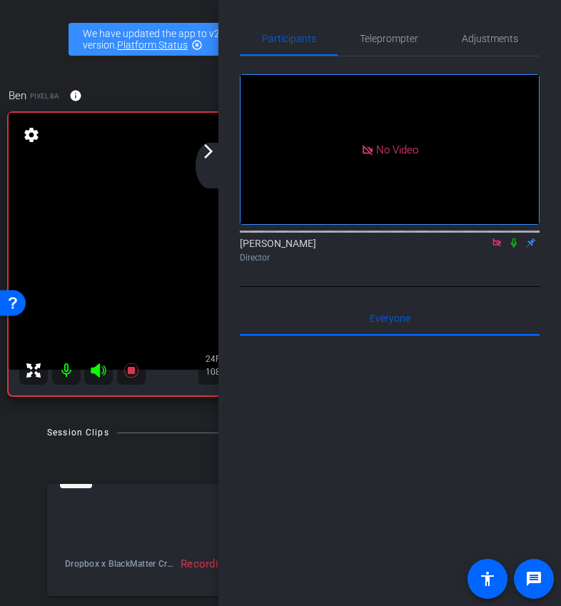
click at [207, 164] on div "arrow_back_ios_new arrow_forward_ios" at bounding box center [210, 166] width 30 height 46
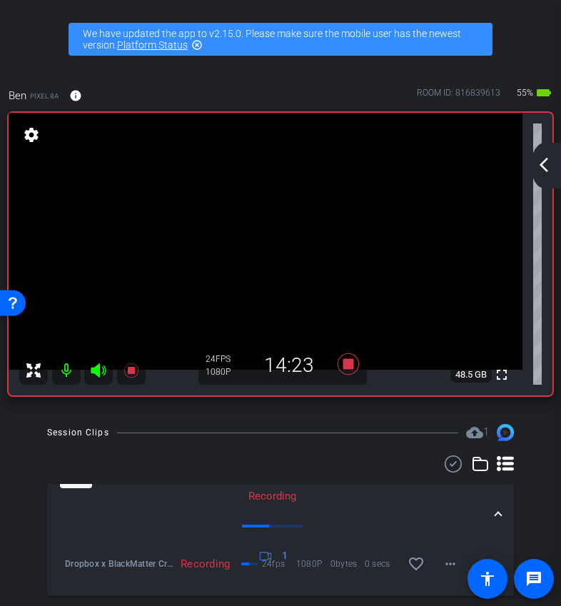
click at [545, 161] on mat-icon "arrow_back_ios_new" at bounding box center [543, 164] width 17 height 17
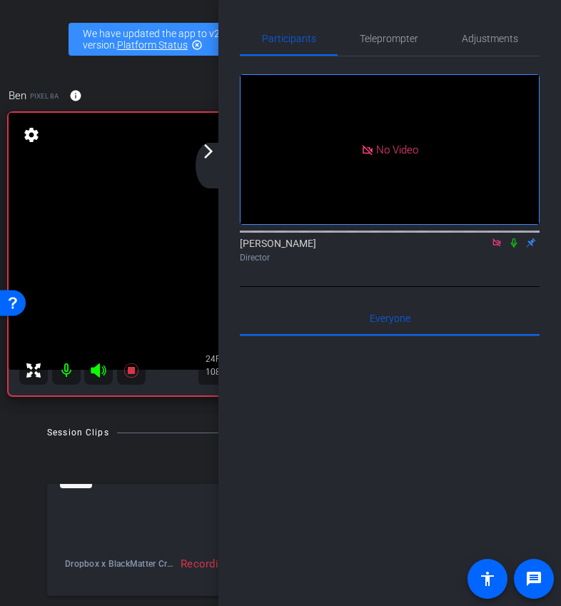
click at [512, 248] on icon at bounding box center [514, 242] width 6 height 9
click at [213, 145] on mat-icon "arrow_forward_ios" at bounding box center [208, 151] width 17 height 17
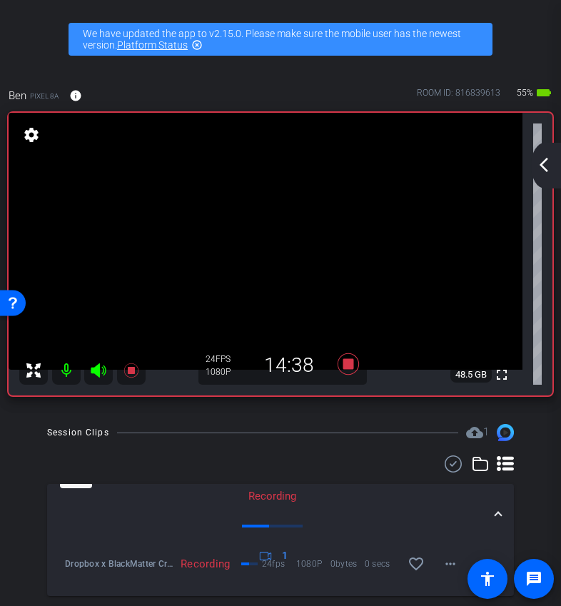
click at [550, 165] on mat-icon "arrow_back_ios_new" at bounding box center [543, 164] width 17 height 17
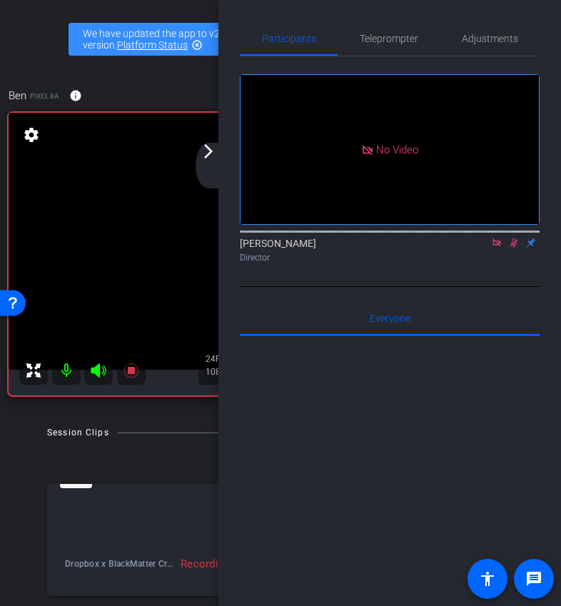
click at [516, 248] on icon at bounding box center [513, 243] width 11 height 10
click at [210, 156] on mat-icon "arrow_forward_ios" at bounding box center [208, 151] width 17 height 17
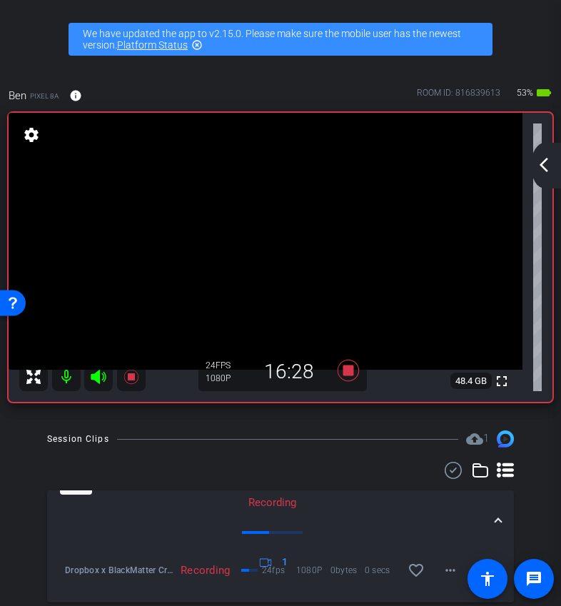
click at [548, 170] on mat-icon "arrow_back_ios_new" at bounding box center [543, 164] width 17 height 17
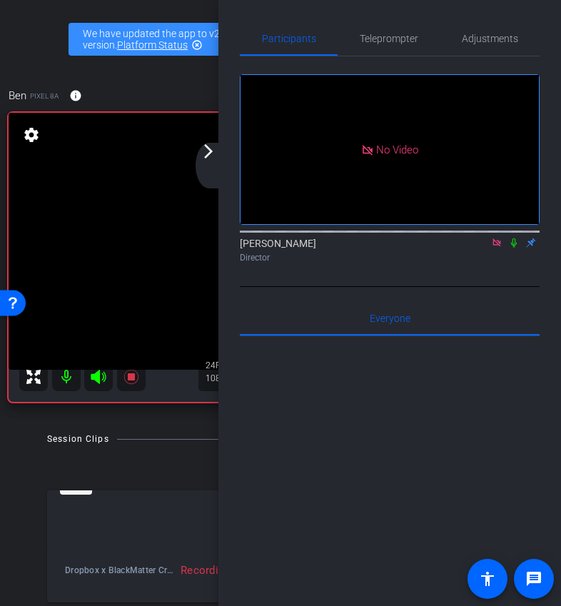
click at [511, 248] on icon at bounding box center [513, 243] width 11 height 10
click at [218, 153] on div "arrow_back_ios_new arrow_forward_ios" at bounding box center [210, 166] width 30 height 46
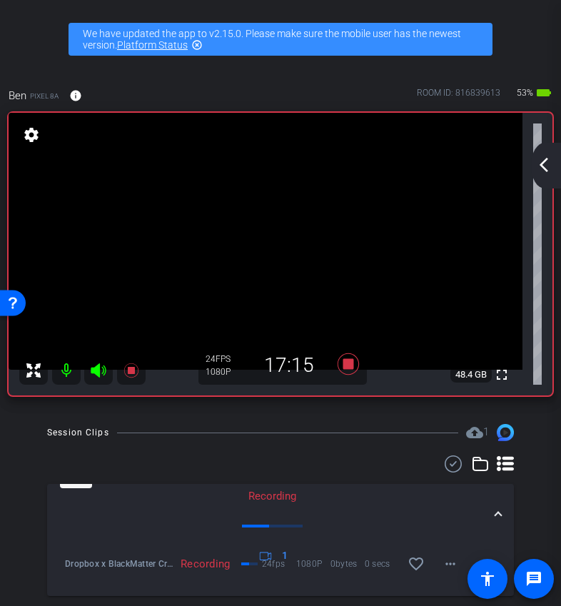
click at [551, 168] on mat-icon "arrow_back_ios_new" at bounding box center [543, 164] width 17 height 17
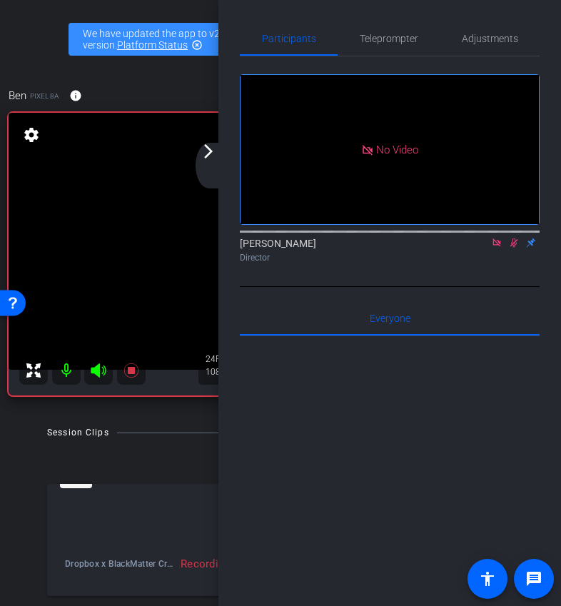
click at [514, 248] on icon at bounding box center [514, 242] width 8 height 9
click at [512, 248] on icon at bounding box center [514, 242] width 6 height 9
click at [210, 163] on div "arrow_back_ios_new arrow_forward_ios" at bounding box center [210, 166] width 30 height 46
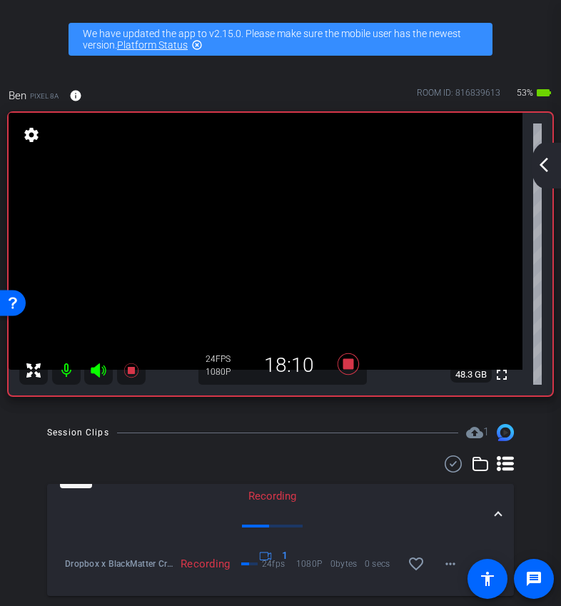
click at [531, 170] on div "arrow_back_ios_new arrow_forward_ios" at bounding box center [546, 166] width 30 height 46
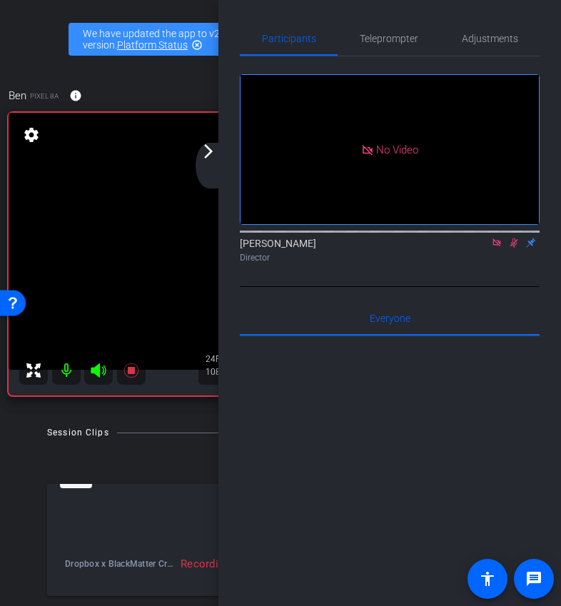
click at [514, 248] on icon at bounding box center [514, 242] width 8 height 9
click at [205, 159] on mat-icon "arrow_forward_ios" at bounding box center [208, 151] width 17 height 17
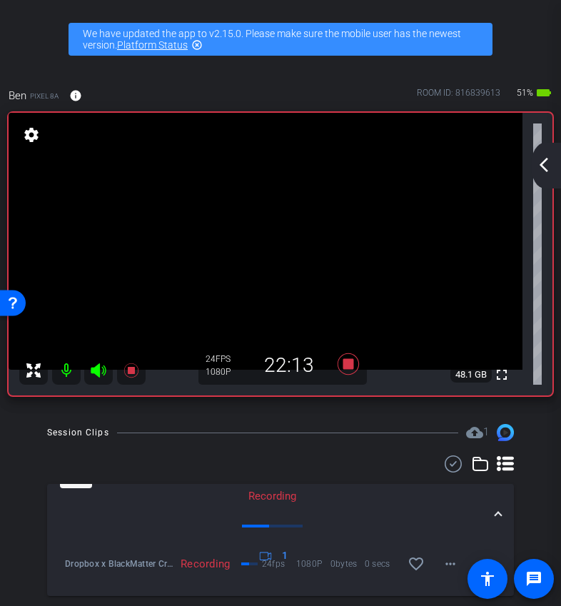
click at [541, 168] on mat-icon "arrow_back_ios_new" at bounding box center [543, 164] width 17 height 17
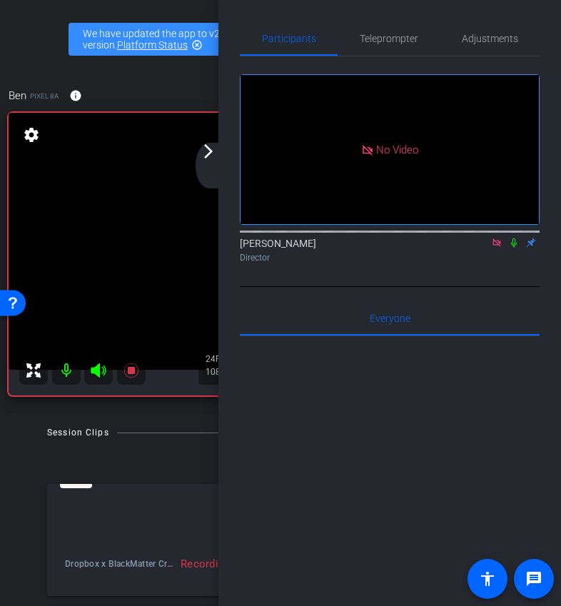
click at [207, 158] on mat-icon "arrow_forward_ios" at bounding box center [208, 151] width 17 height 17
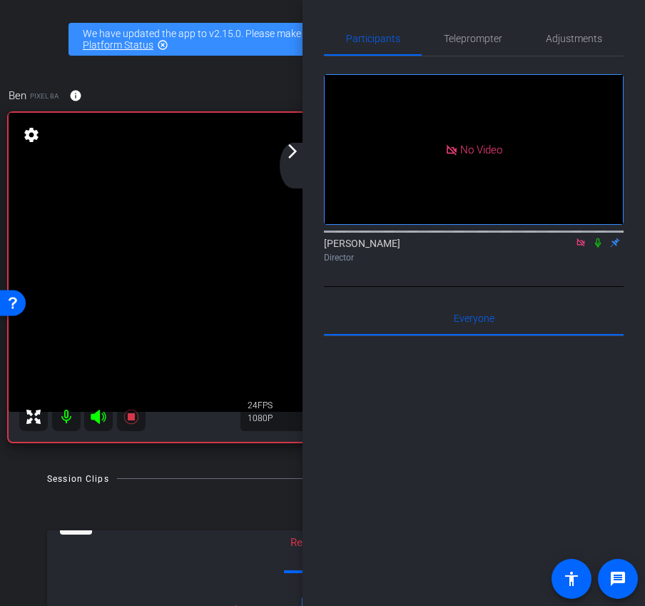
click at [295, 161] on div "arrow_back_ios_new arrow_forward_ios" at bounding box center [295, 166] width 30 height 46
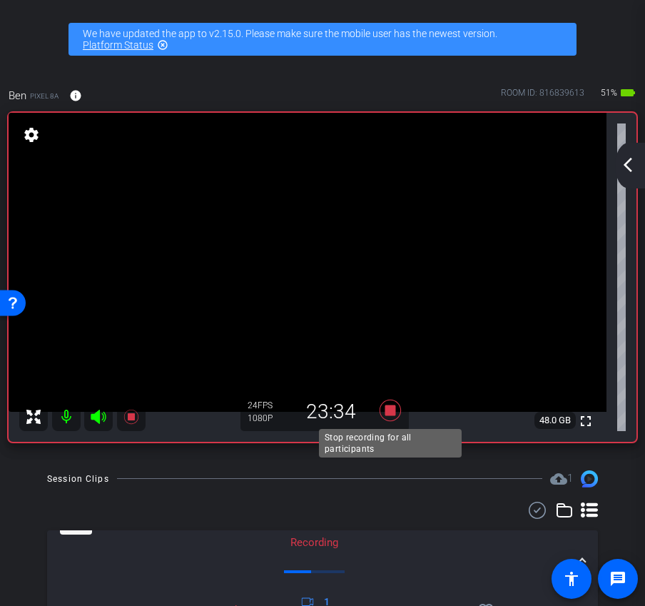
click at [392, 417] on icon at bounding box center [390, 410] width 34 height 26
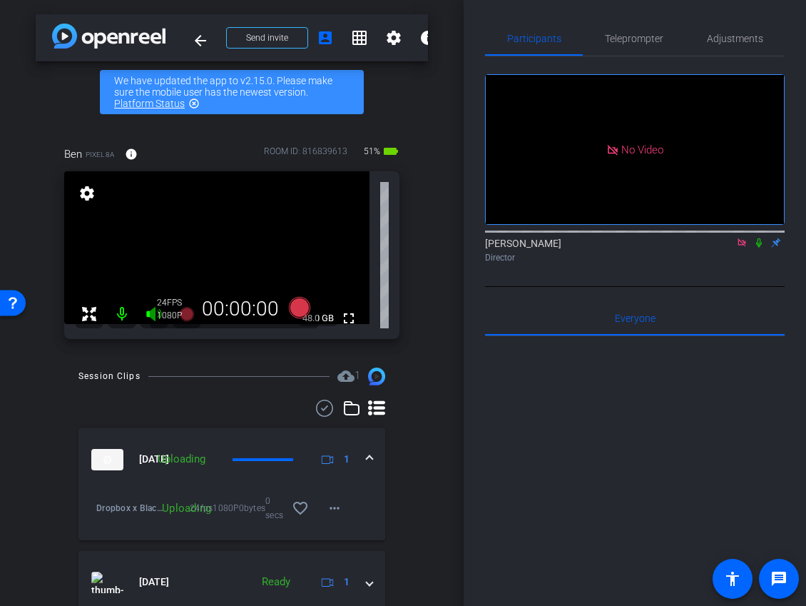
click at [744, 248] on icon at bounding box center [741, 243] width 11 height 10
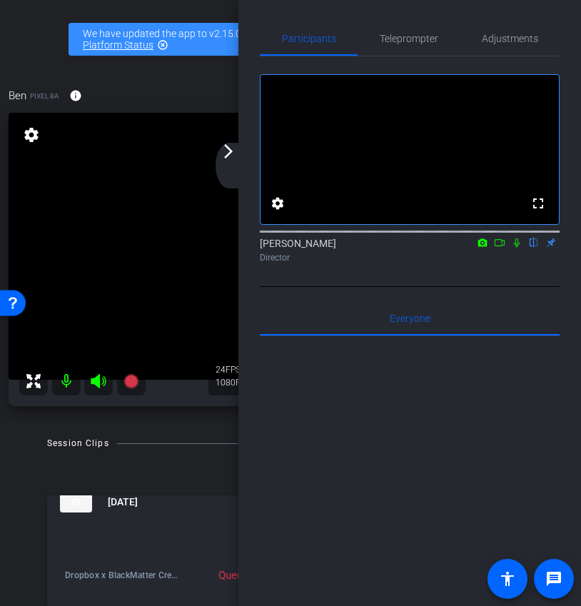
click at [236, 168] on div "arrow_back_ios_new arrow_forward_ios" at bounding box center [230, 166] width 30 height 46
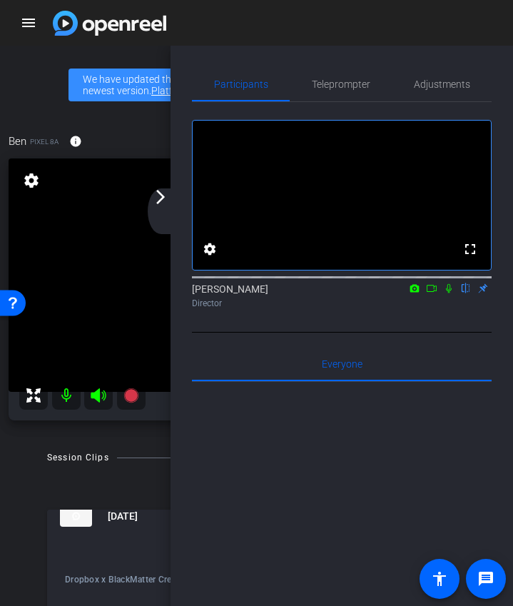
click at [165, 209] on div "arrow_back_ios_new arrow_forward_ios" at bounding box center [163, 211] width 30 height 46
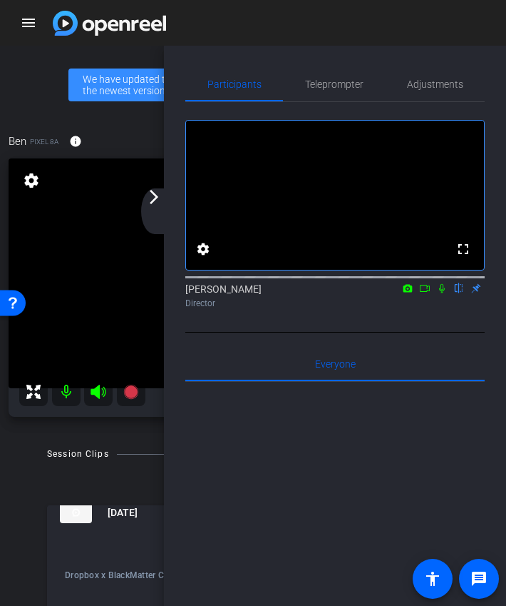
click at [163, 210] on div "arrow_back_ios_new arrow_forward_ios" at bounding box center [156, 211] width 30 height 46
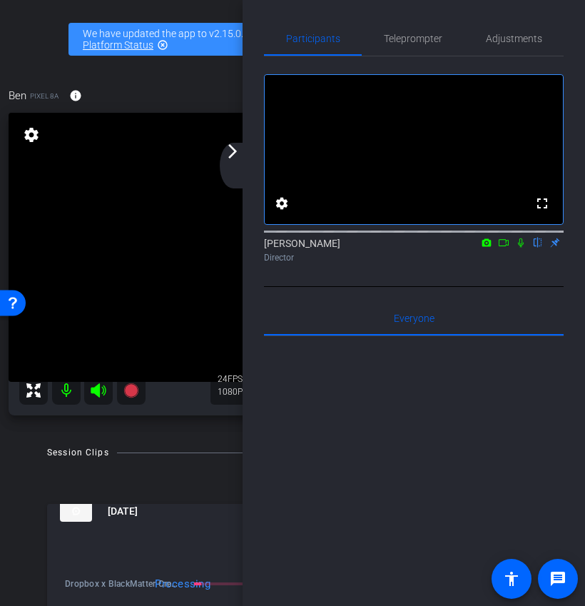
click at [237, 160] on div "arrow_back_ios_new arrow_forward_ios" at bounding box center [235, 166] width 30 height 46
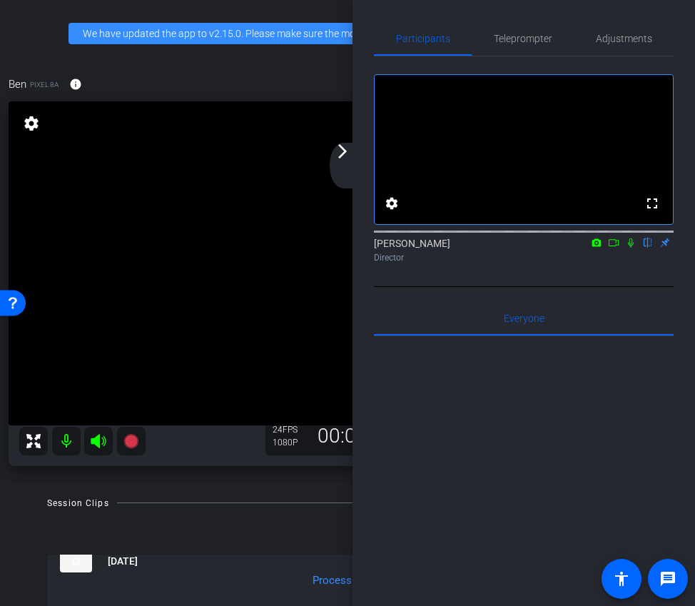
click at [616, 249] on mat-icon at bounding box center [613, 242] width 17 height 13
click at [646, 248] on icon at bounding box center [648, 242] width 6 height 9
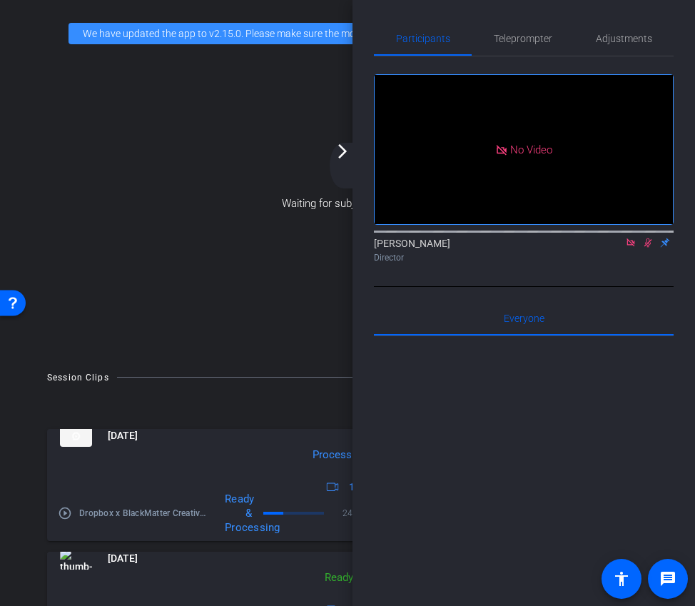
click at [335, 160] on div "arrow_back_ios_new arrow_forward_ios" at bounding box center [345, 166] width 30 height 46
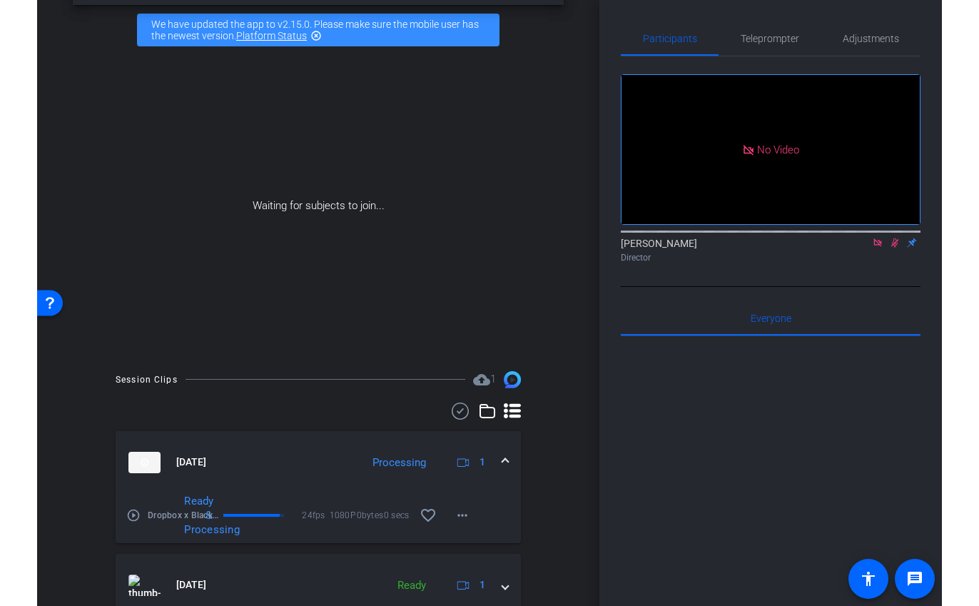
scroll to position [118, 0]
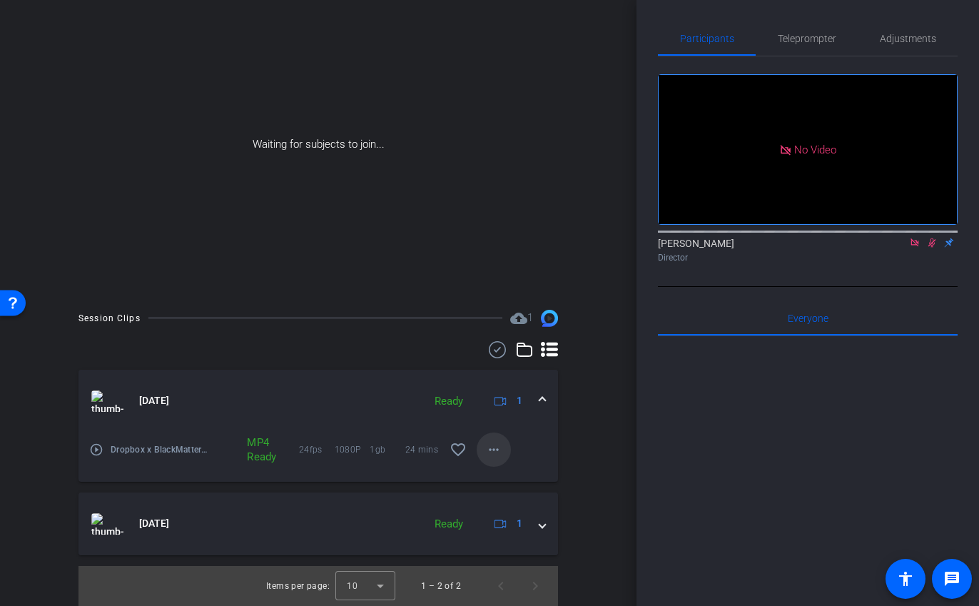
click at [493, 452] on mat-icon "more_horiz" at bounding box center [493, 449] width 17 height 17
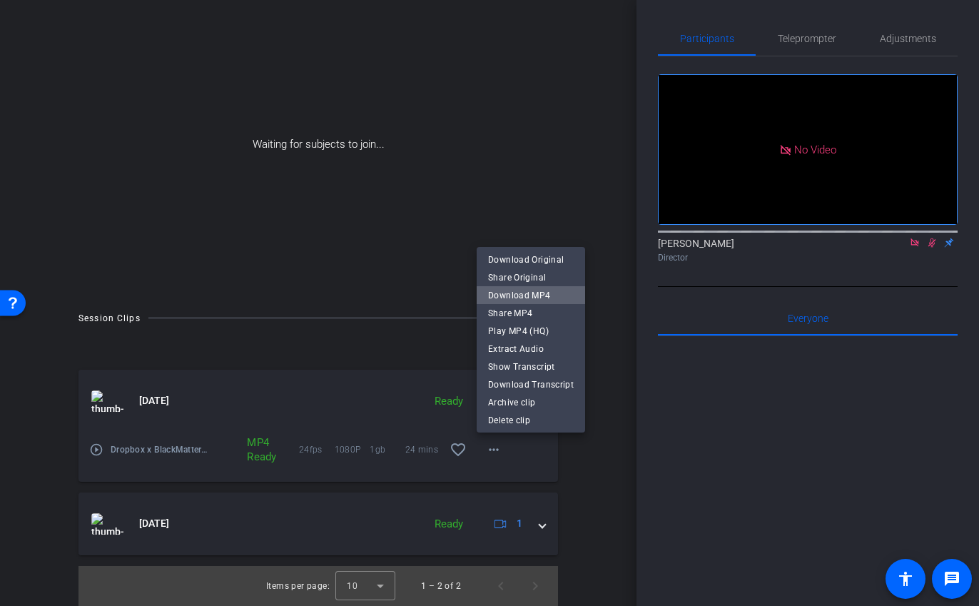
click at [564, 297] on span "Download MP4" at bounding box center [531, 295] width 86 height 17
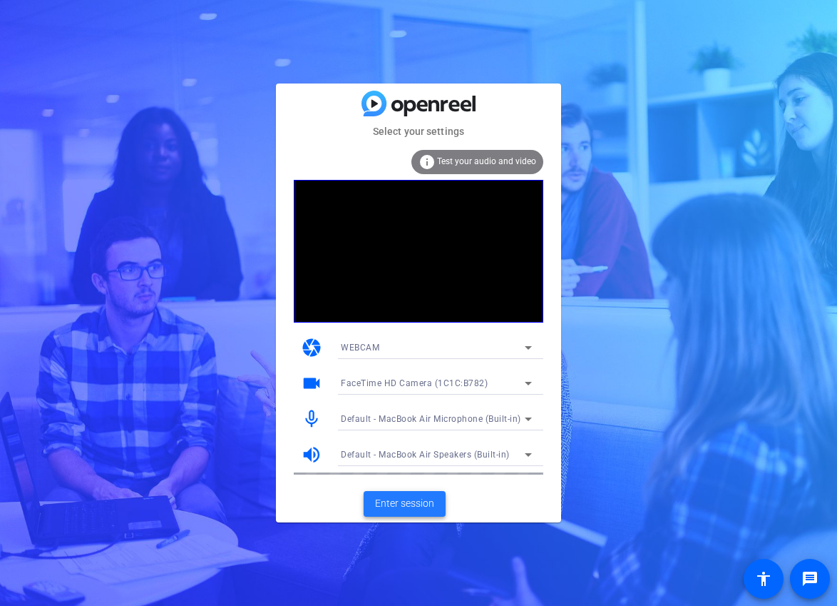
click at [412, 512] on span at bounding box center [405, 503] width 82 height 34
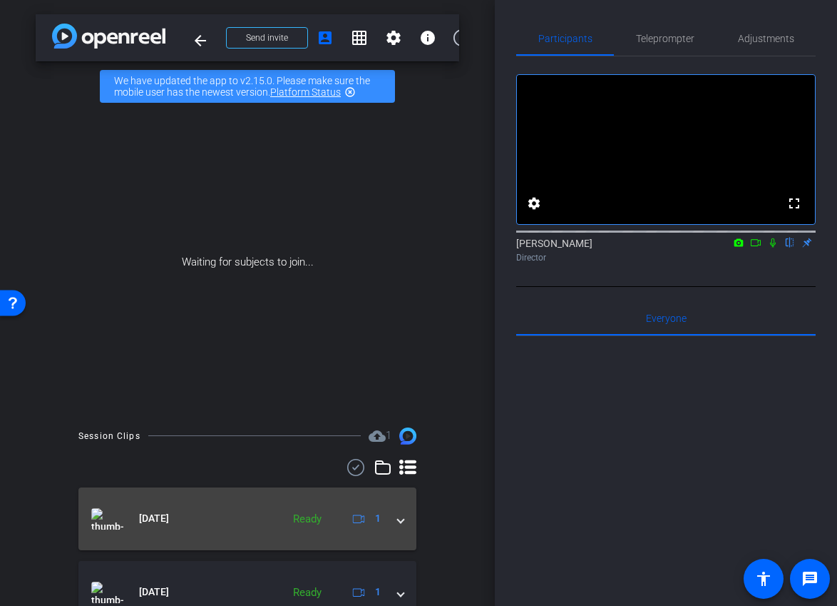
click at [399, 521] on span at bounding box center [401, 518] width 6 height 15
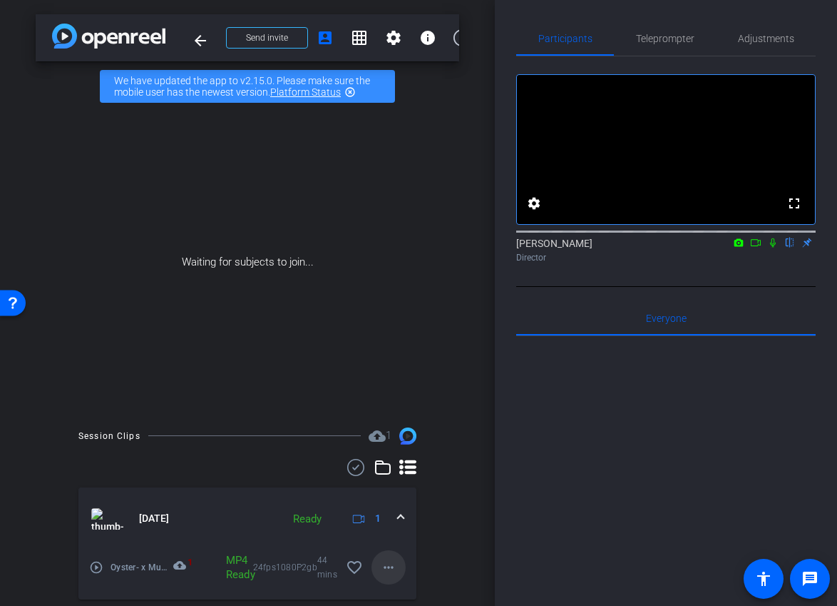
click at [385, 556] on span at bounding box center [389, 567] width 34 height 34
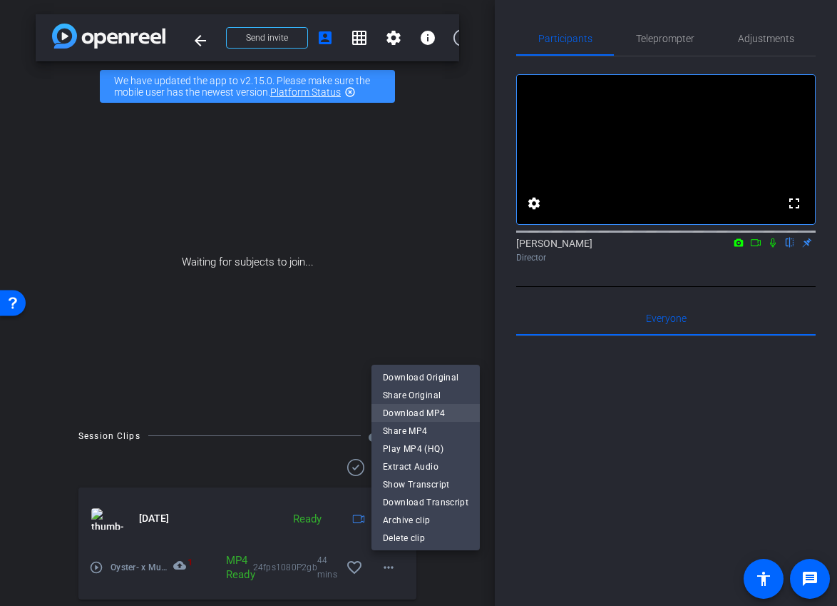
click at [447, 405] on span "Download MP4" at bounding box center [426, 412] width 86 height 17
